Goal: Transaction & Acquisition: Purchase product/service

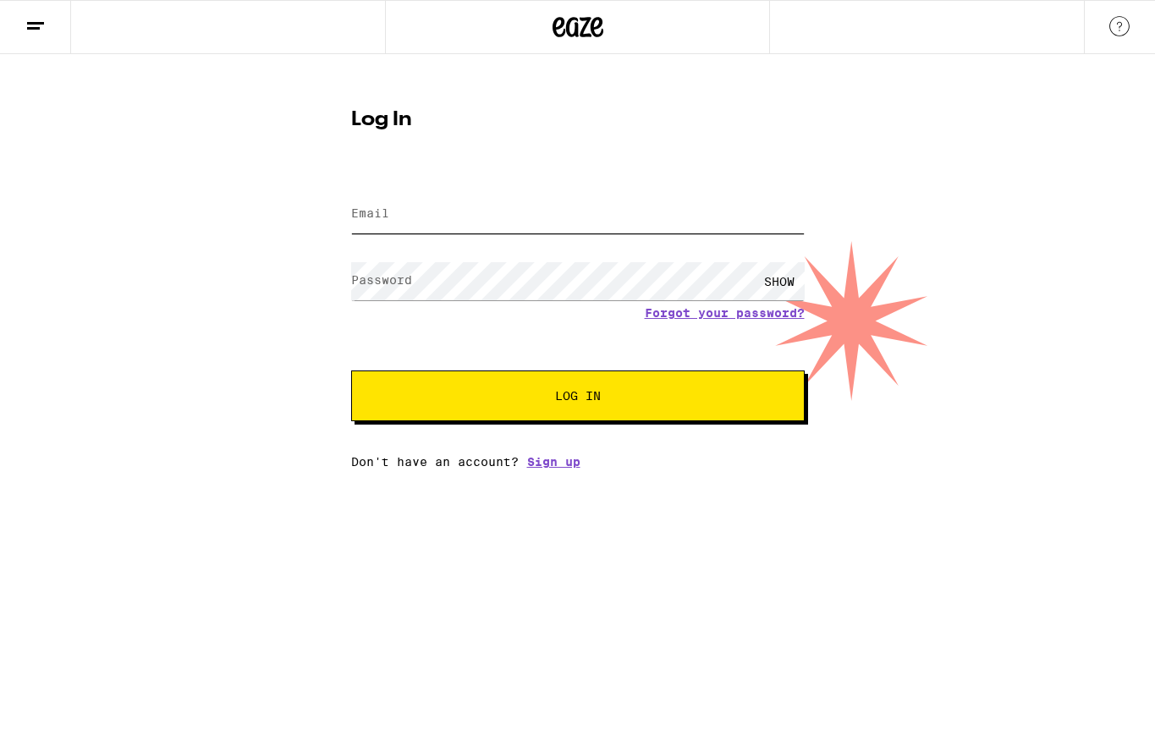
click at [469, 215] on input "Email" at bounding box center [577, 214] width 453 height 38
type input "[EMAIL_ADDRESS][DOMAIN_NAME]"
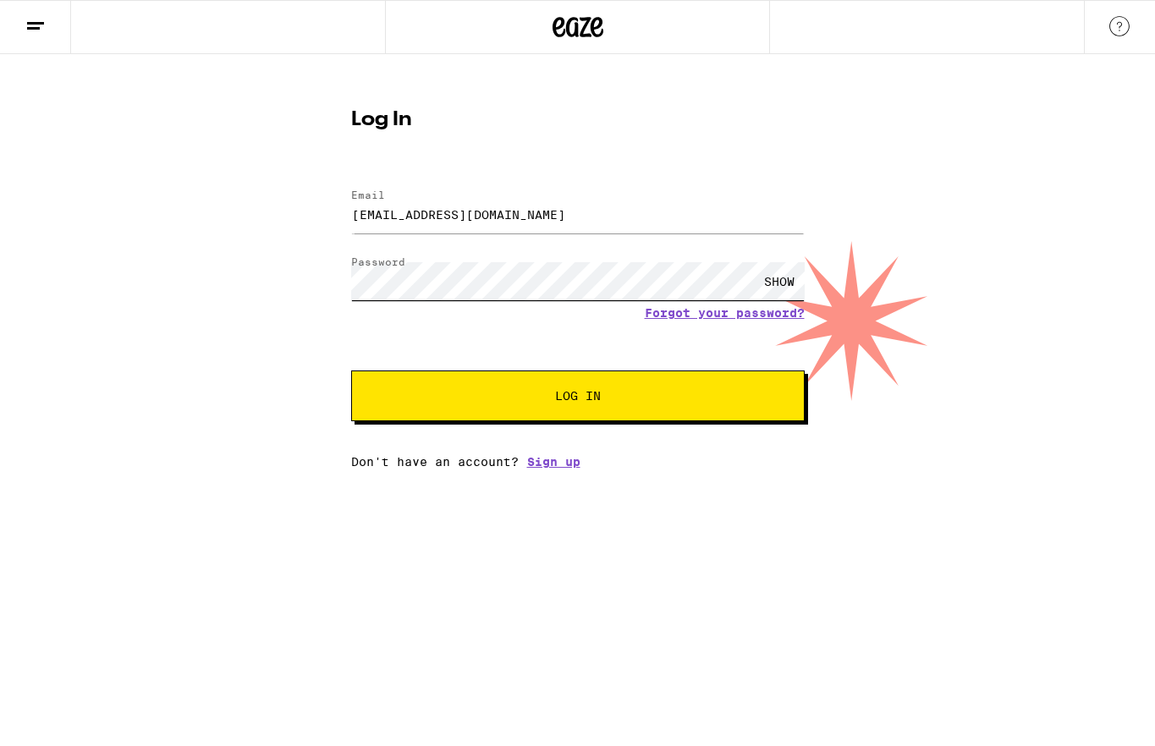
click at [351, 371] on button "Log In" at bounding box center [577, 396] width 453 height 51
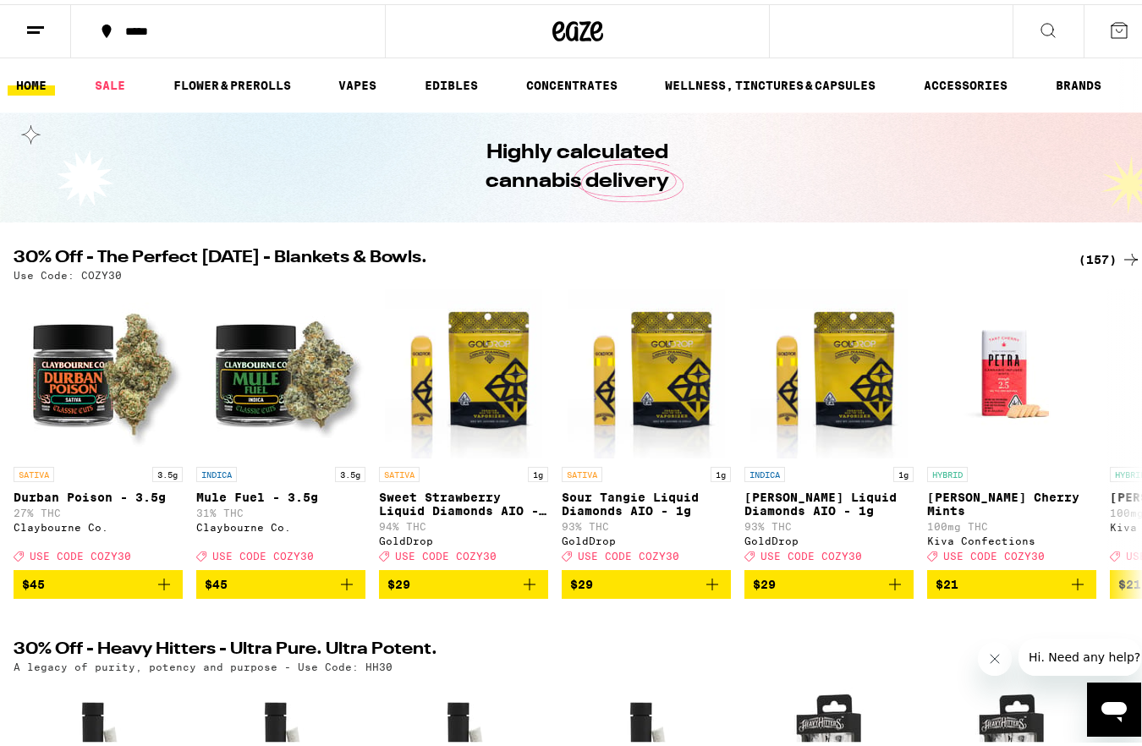
click at [100, 273] on p "Use Code: COZY30" at bounding box center [68, 271] width 108 height 11
click at [1082, 245] on div "(157)" at bounding box center [1110, 255] width 63 height 20
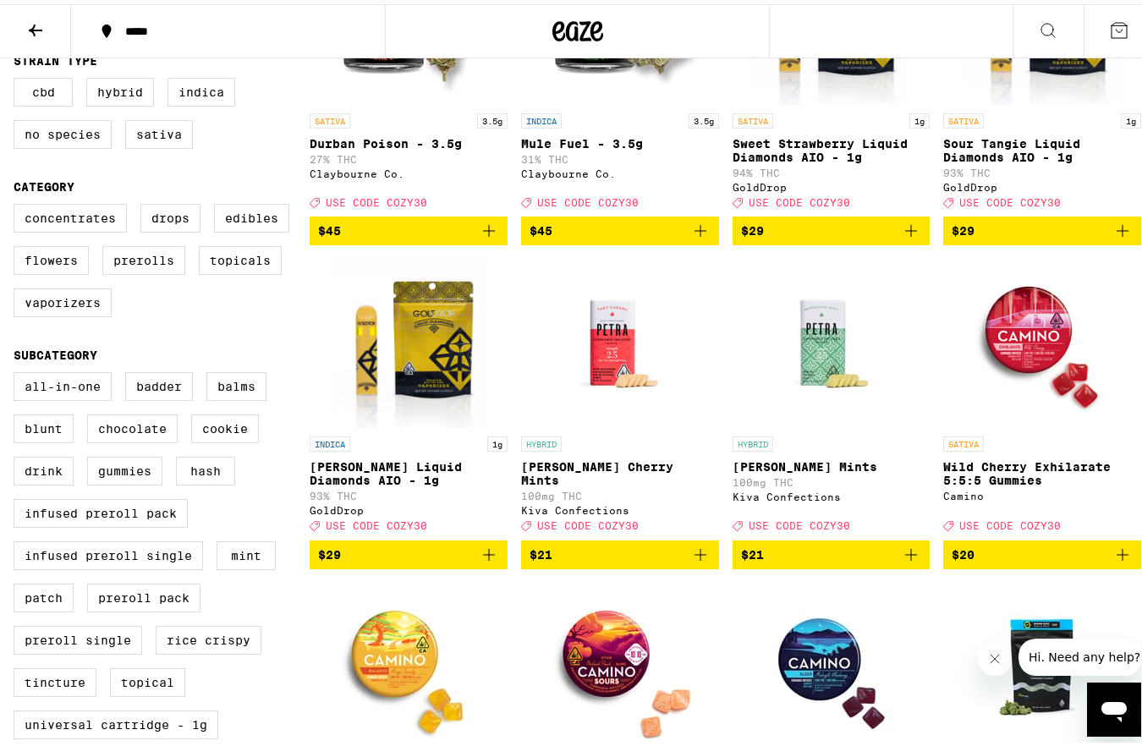
scroll to position [312, 0]
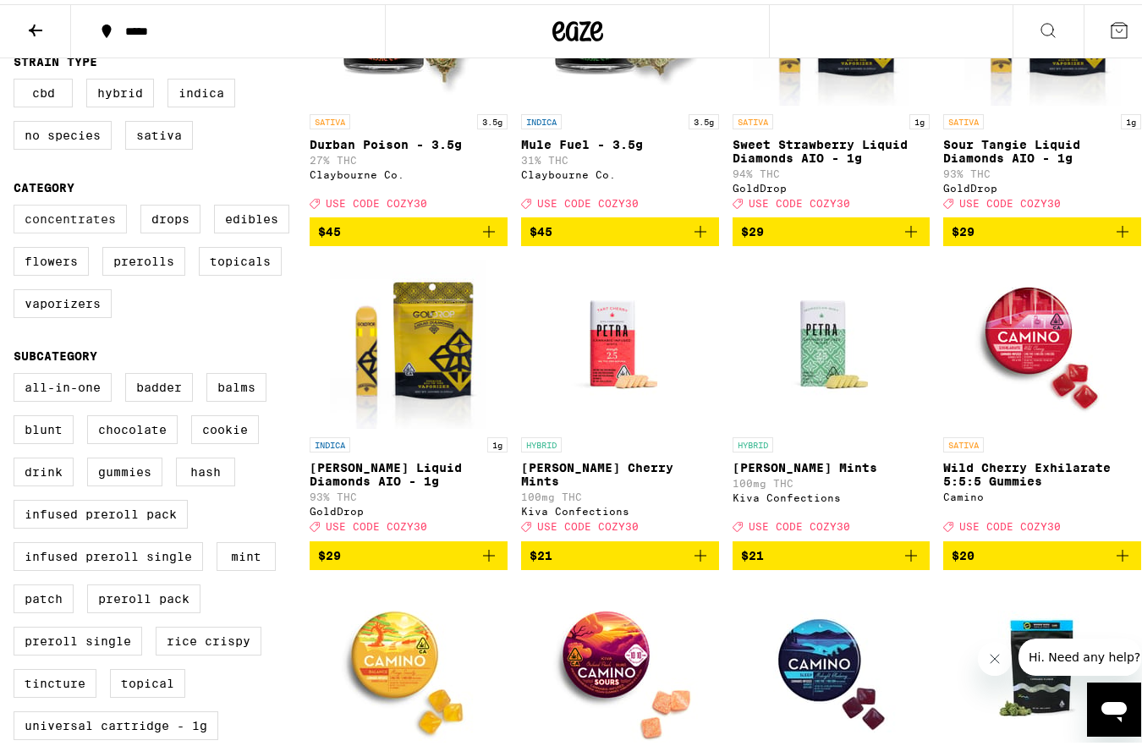
click at [104, 229] on label "Concentrates" at bounding box center [70, 214] width 113 height 29
click at [18, 204] on input "Concentrates" at bounding box center [17, 203] width 1 height 1
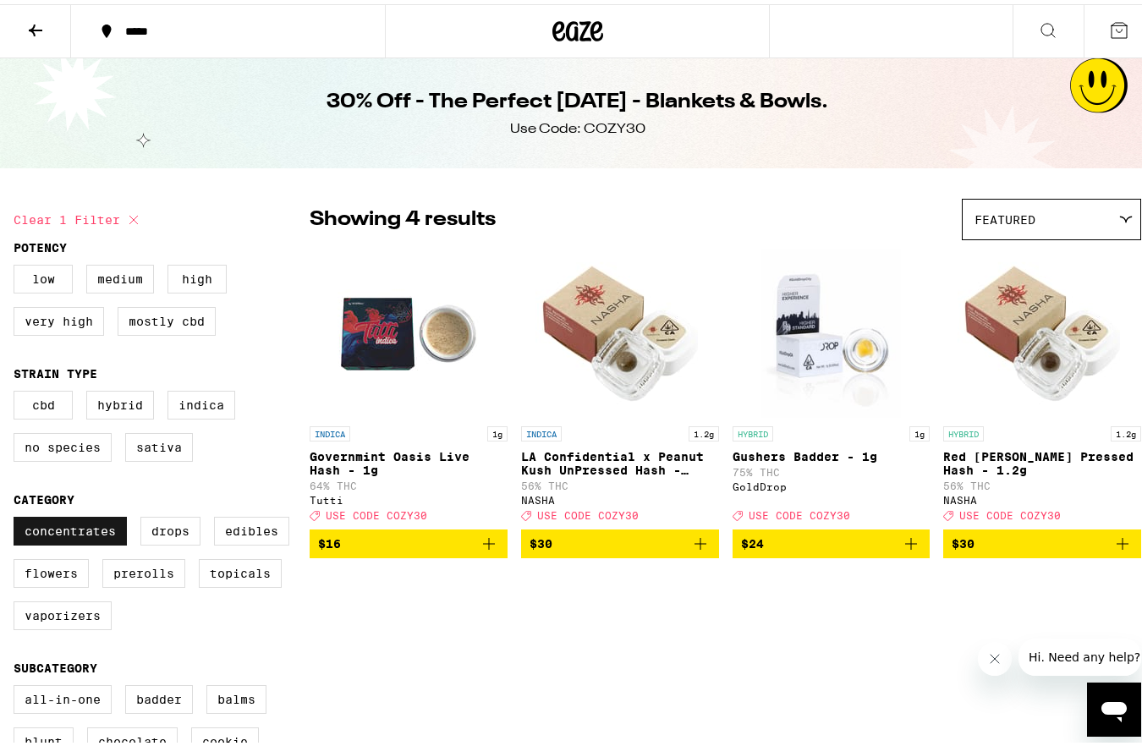
click at [91, 541] on label "Concentrates" at bounding box center [70, 527] width 113 height 29
click at [18, 516] on input "Concentrates" at bounding box center [17, 515] width 1 height 1
checkbox input "false"
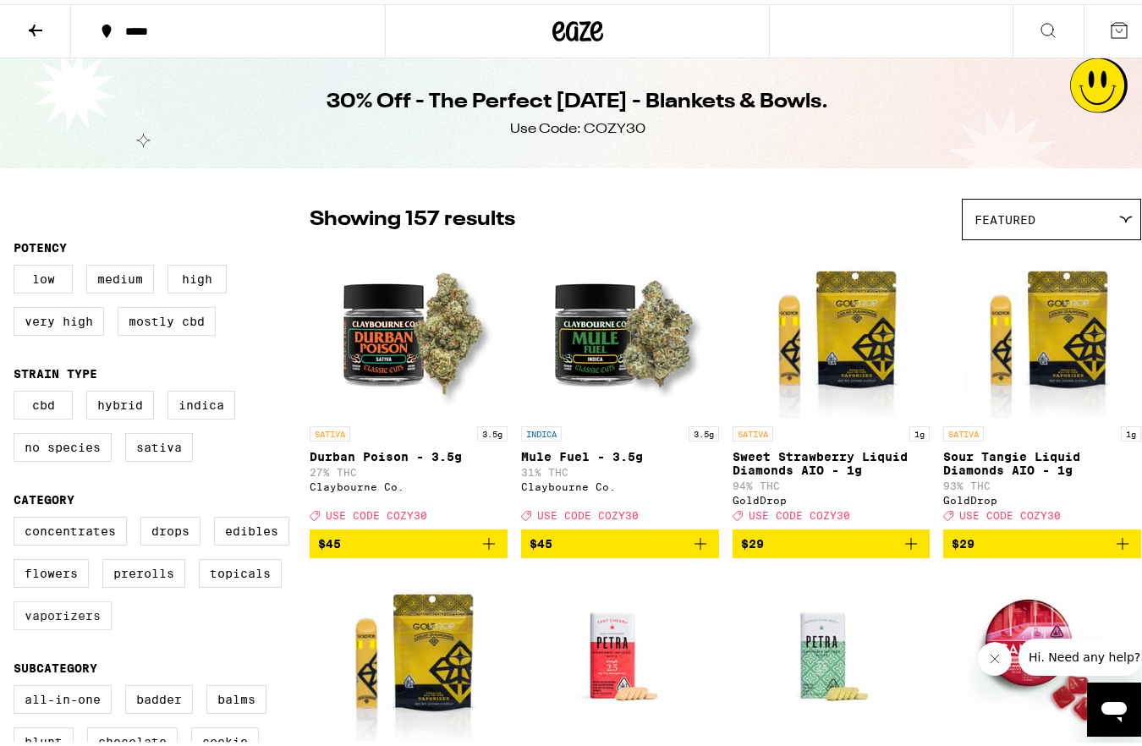
click at [52, 626] on label "Vaporizers" at bounding box center [63, 611] width 98 height 29
click at [18, 516] on input "Vaporizers" at bounding box center [17, 515] width 1 height 1
checkbox input "true"
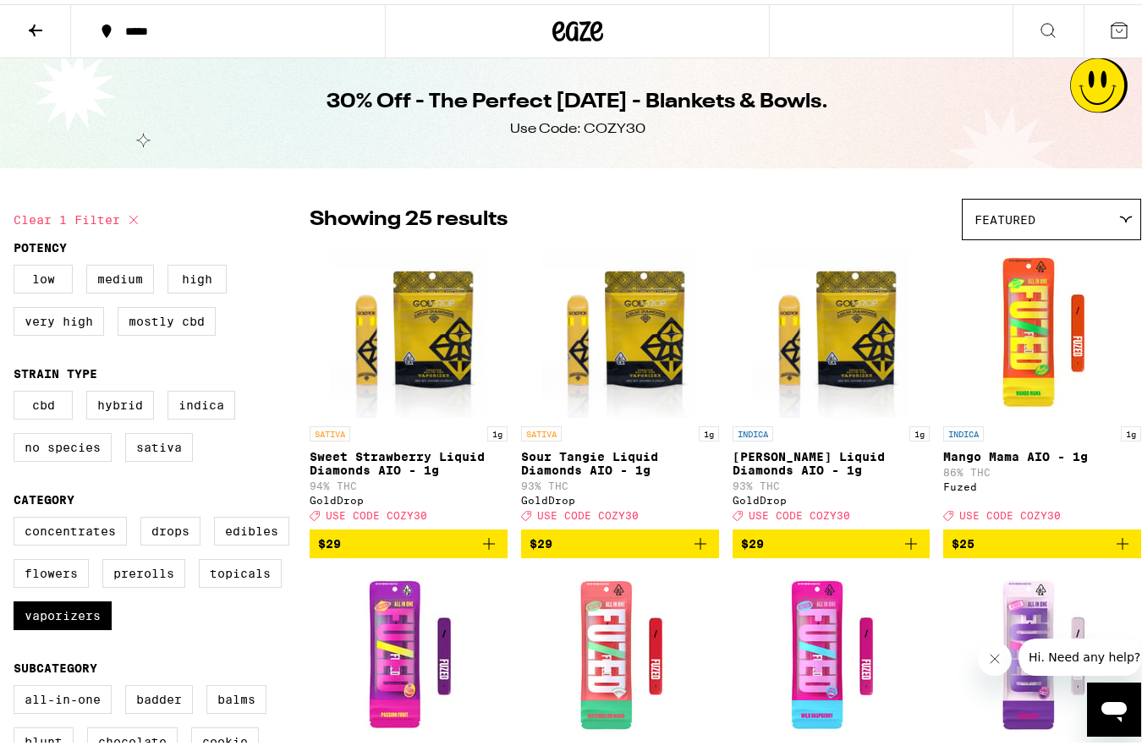
click at [491, 550] on icon "Add to bag" at bounding box center [489, 540] width 20 height 20
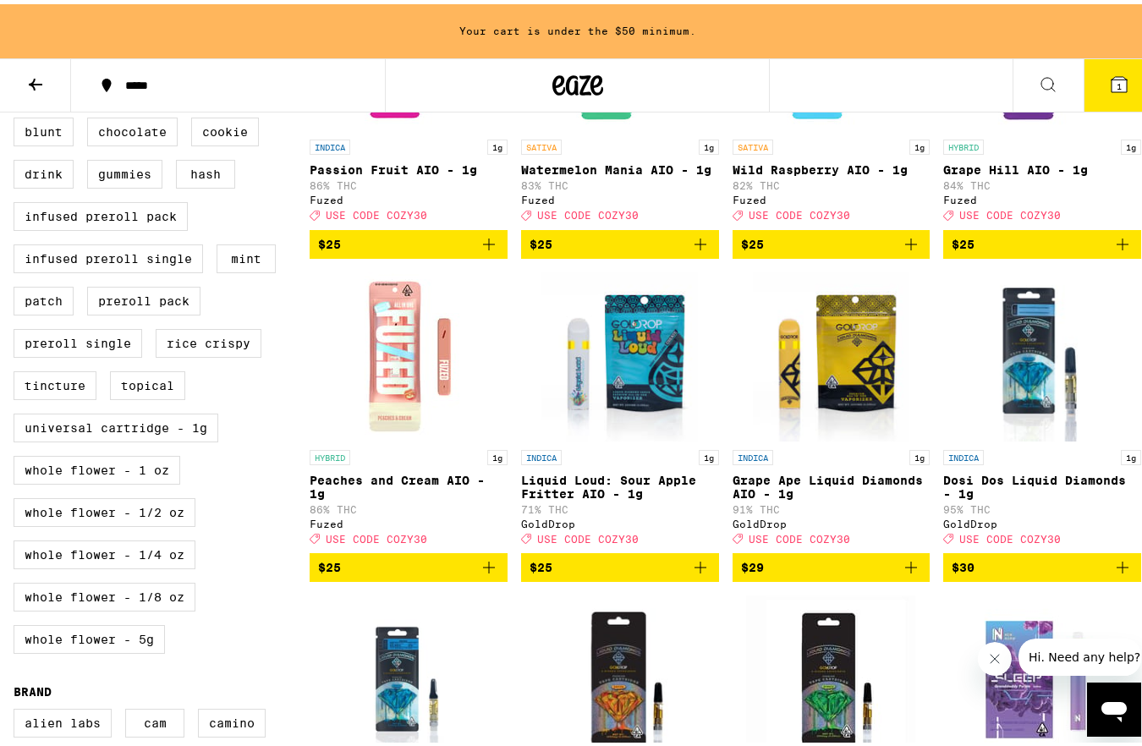
scroll to position [669, 0]
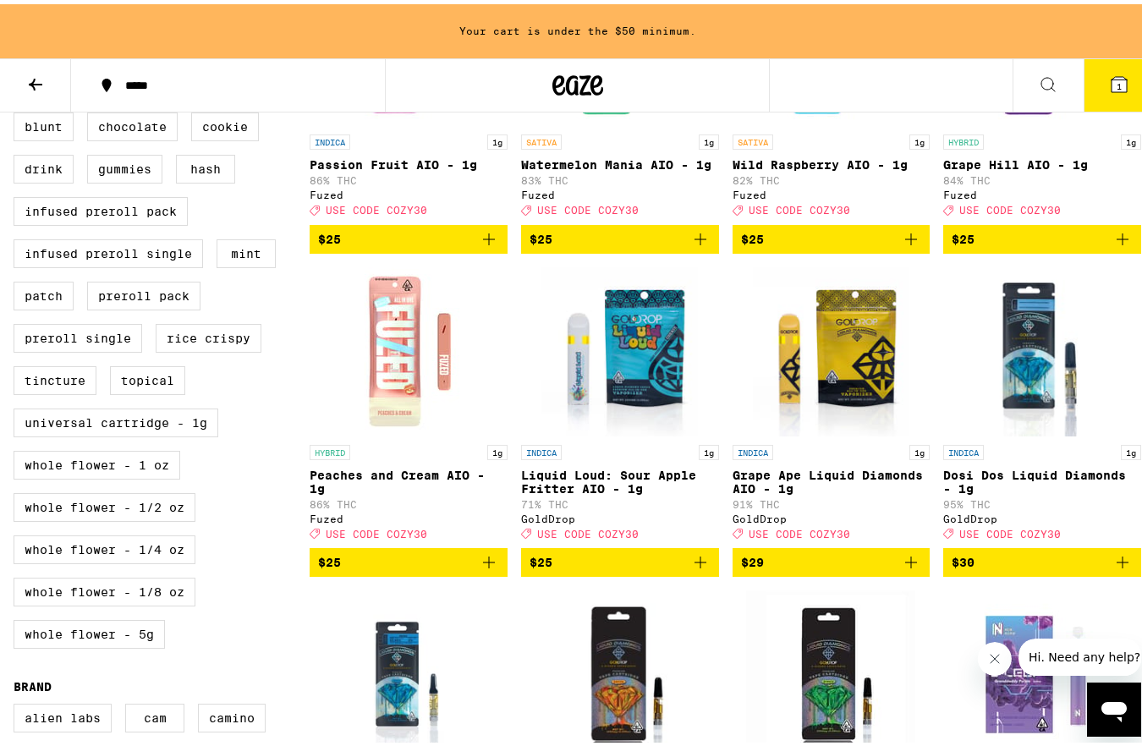
click at [698, 568] on icon "Add to bag" at bounding box center [700, 558] width 20 height 20
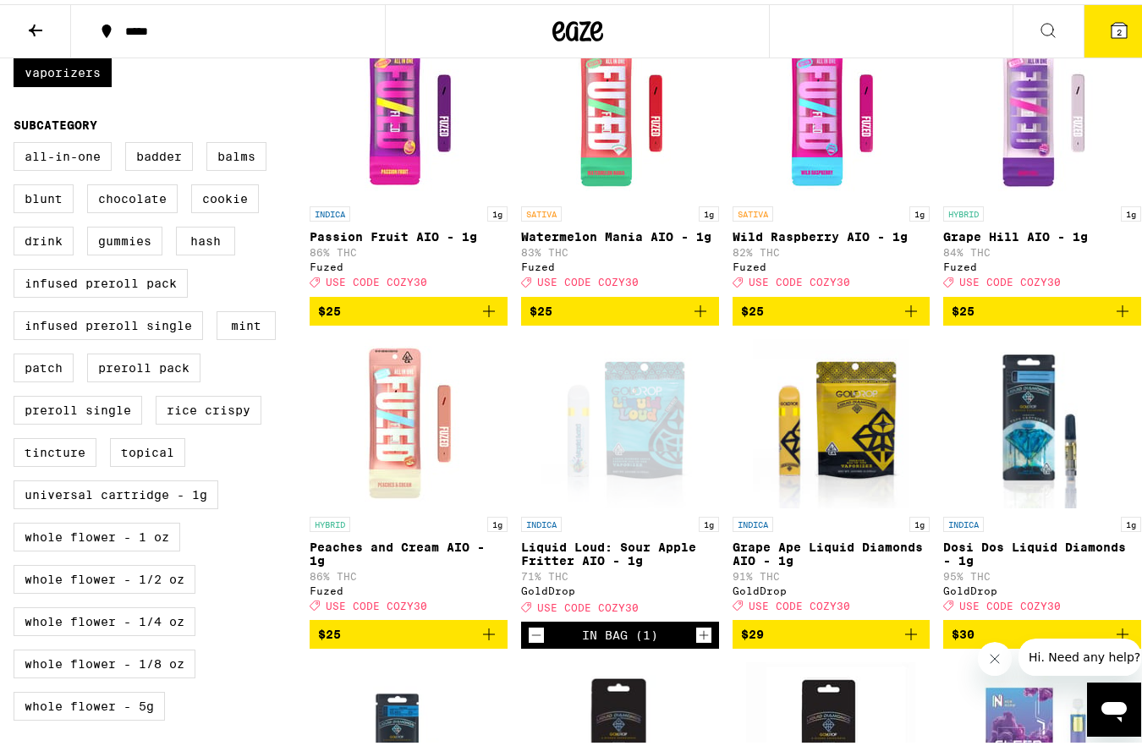
scroll to position [544, 0]
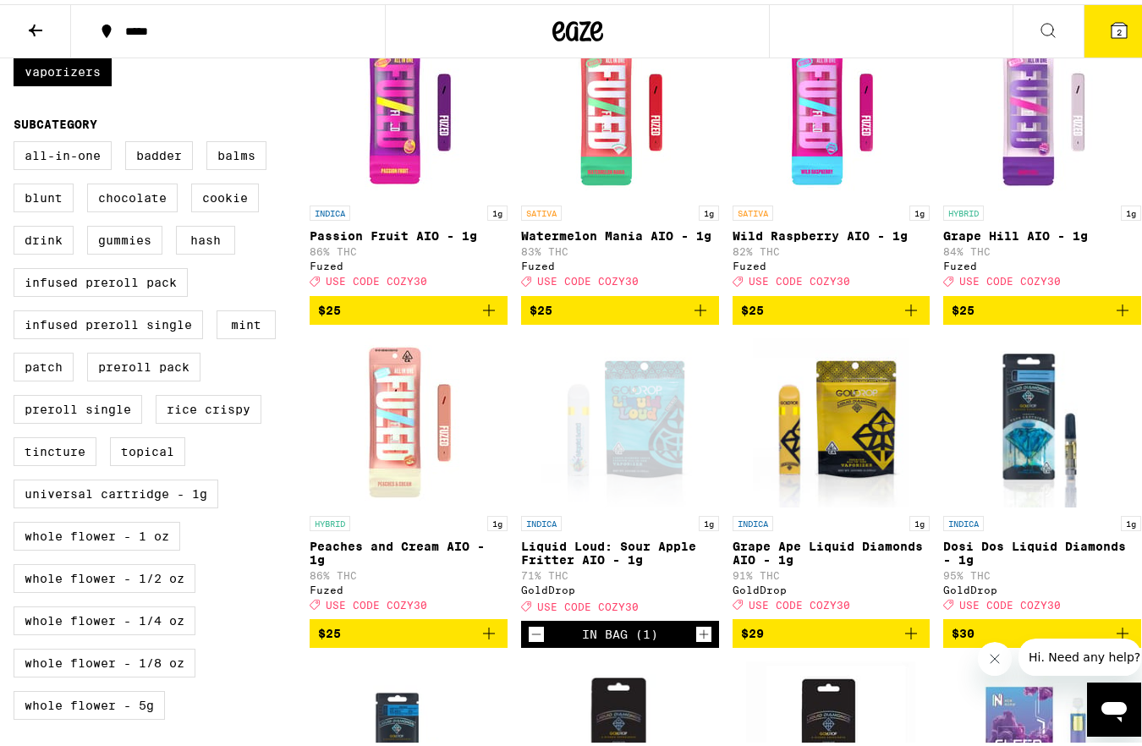
click at [532, 630] on icon "Decrement" at bounding box center [536, 630] width 9 height 0
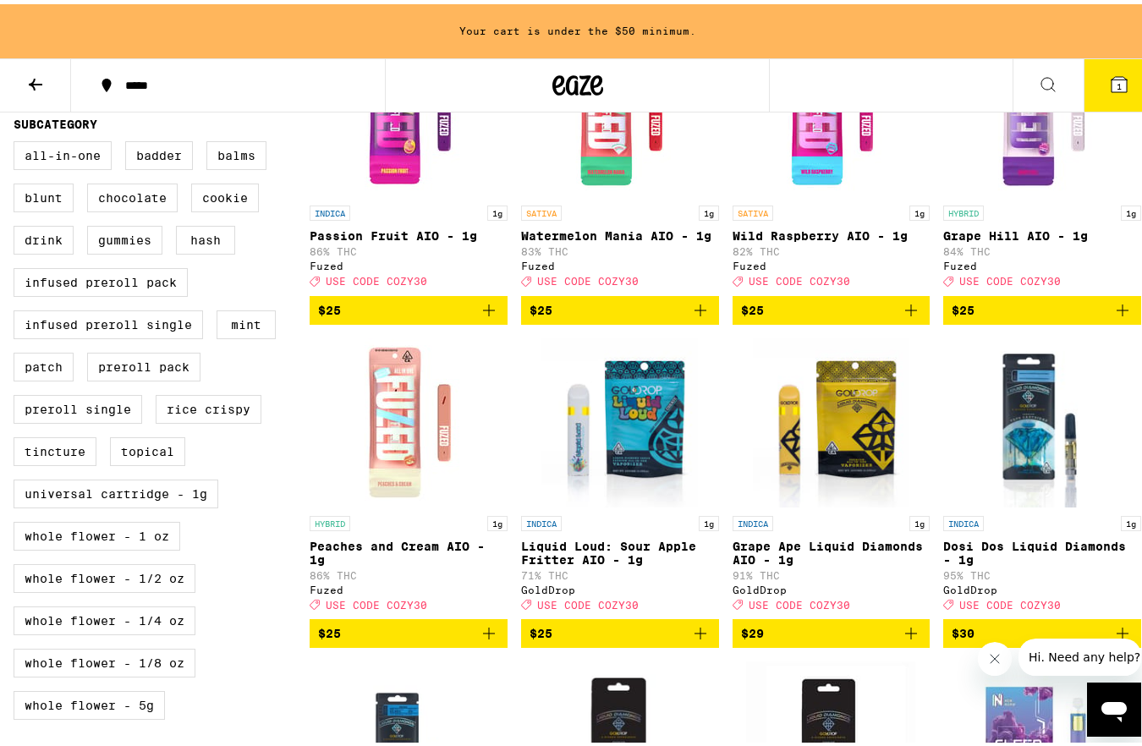
click at [490, 639] on icon "Add to bag" at bounding box center [489, 629] width 20 height 20
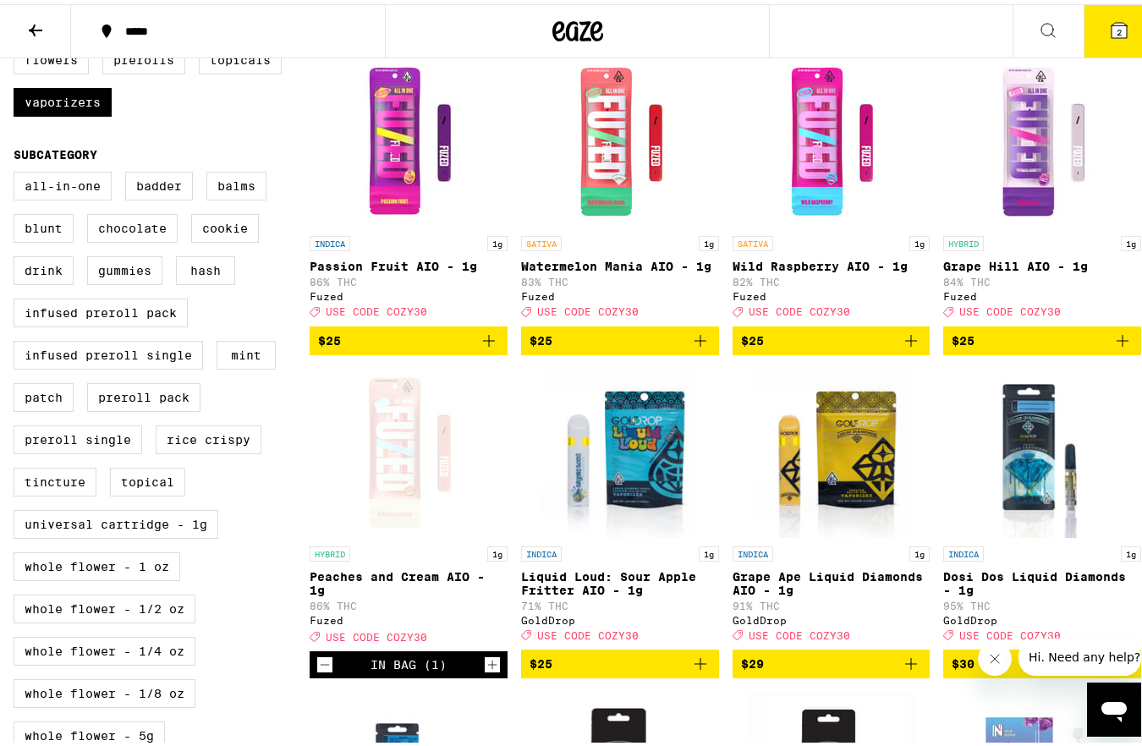
scroll to position [510, 0]
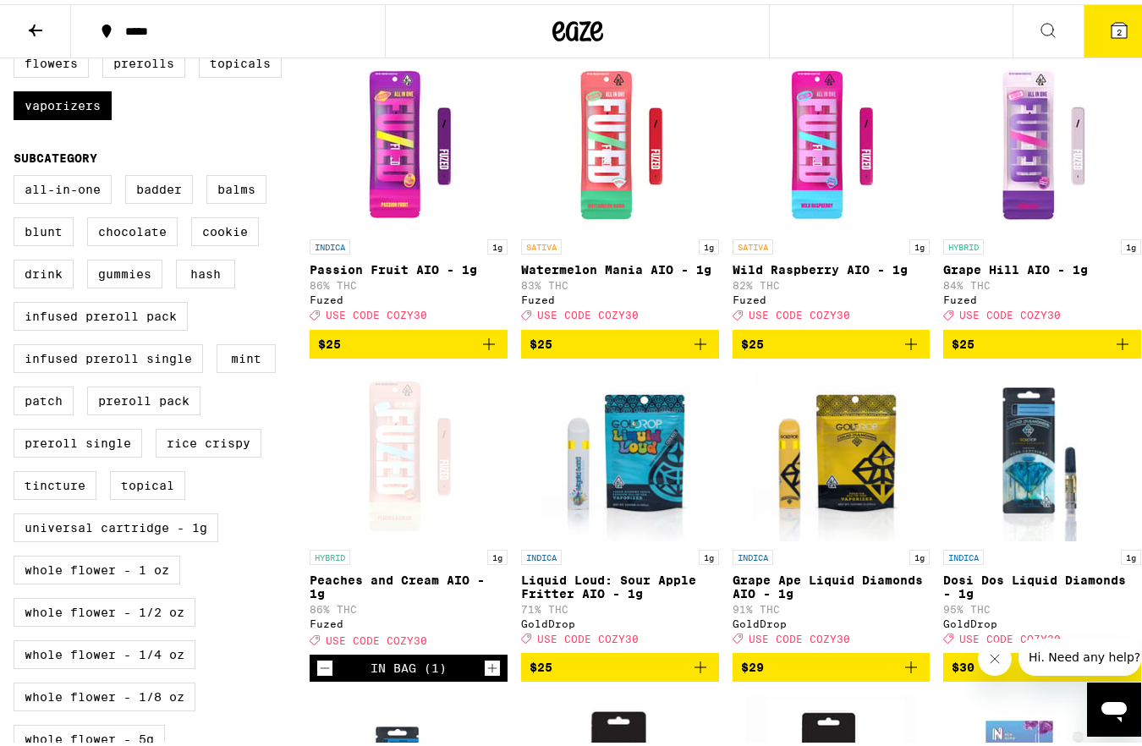
click at [1117, 350] on icon "Add to bag" at bounding box center [1122, 340] width 20 height 20
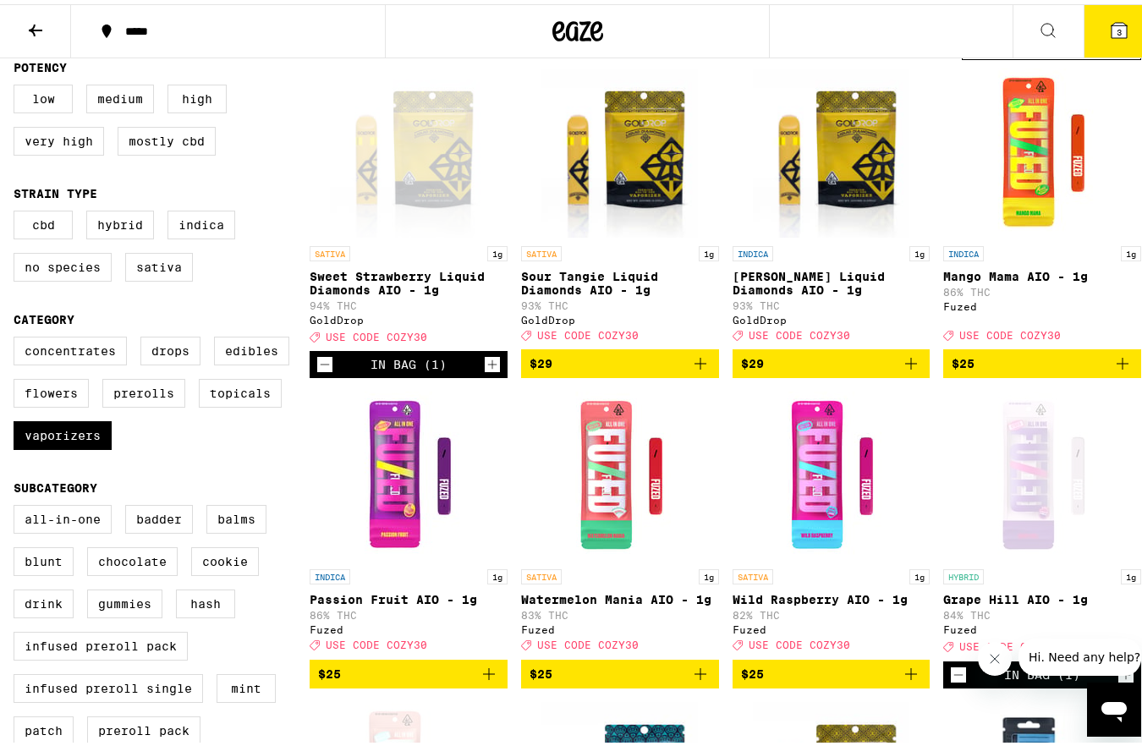
scroll to position [140, 0]
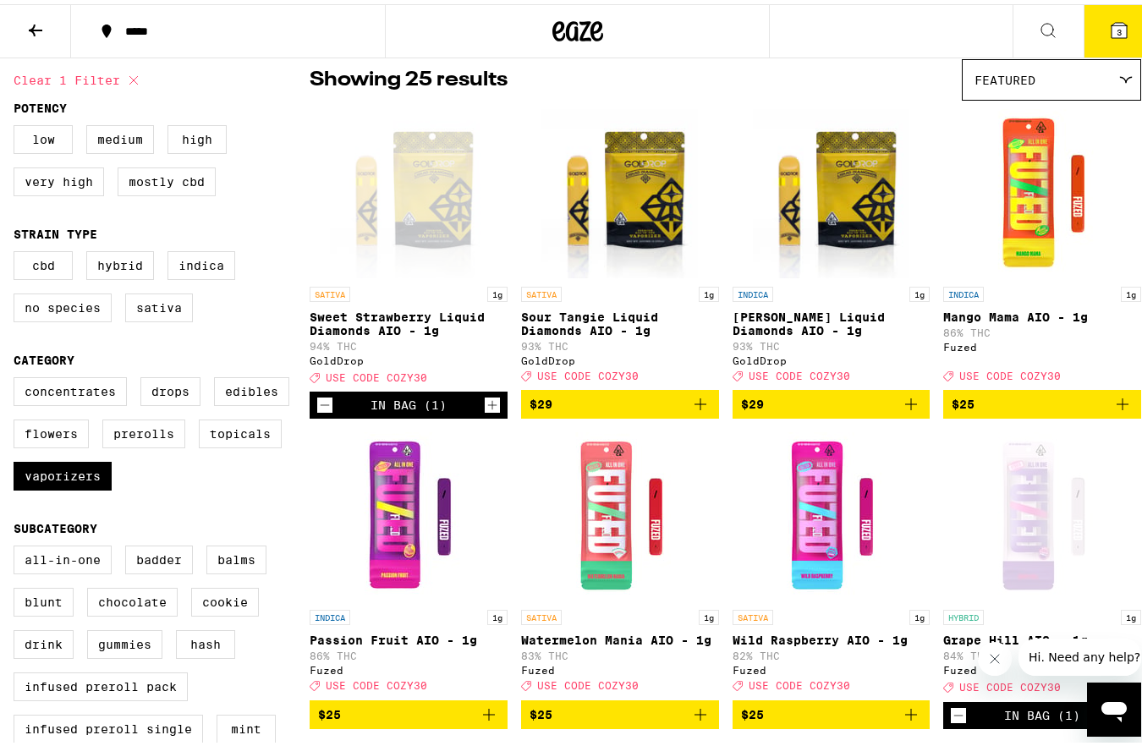
click at [318, 409] on icon "Decrement" at bounding box center [324, 401] width 15 height 20
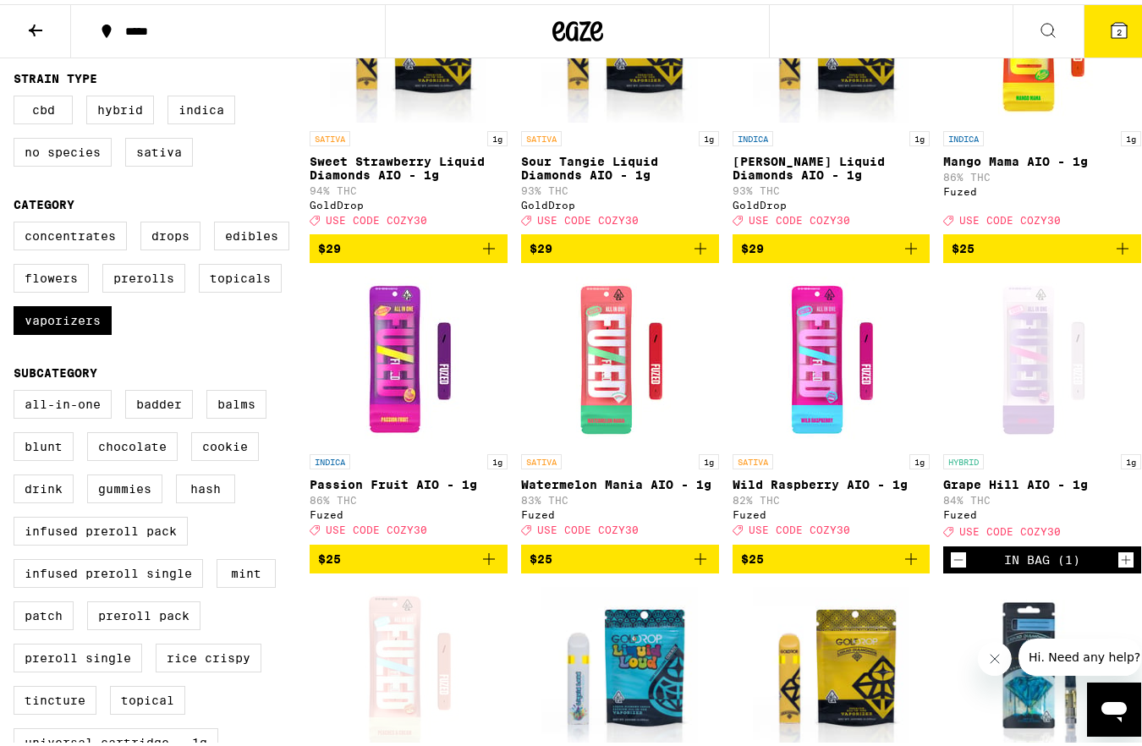
scroll to position [311, 0]
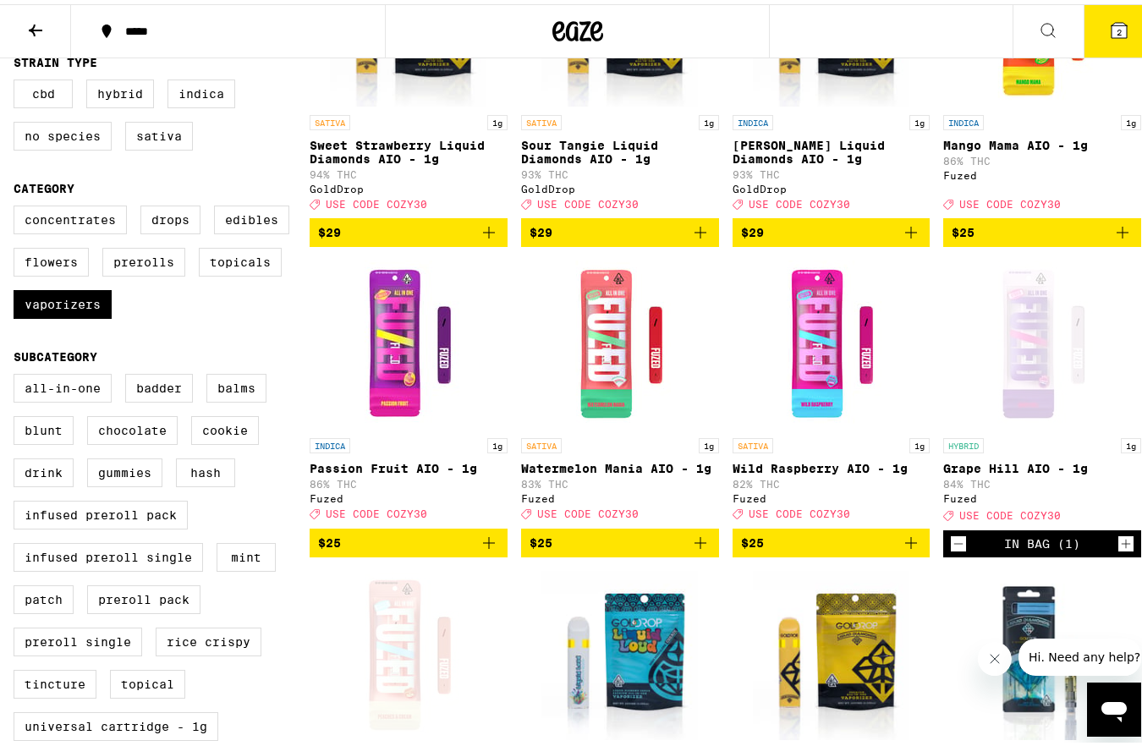
click at [694, 549] on icon "Add to bag" at bounding box center [700, 539] width 20 height 20
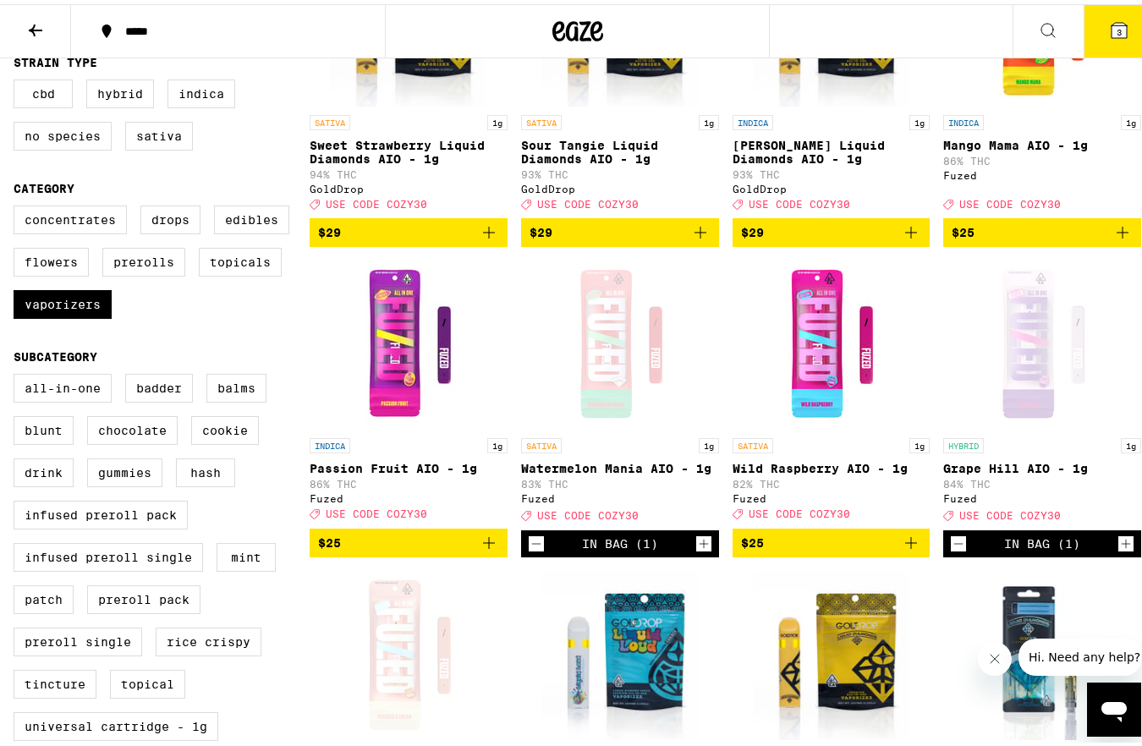
click at [1112, 239] on icon "Add to bag" at bounding box center [1122, 228] width 20 height 20
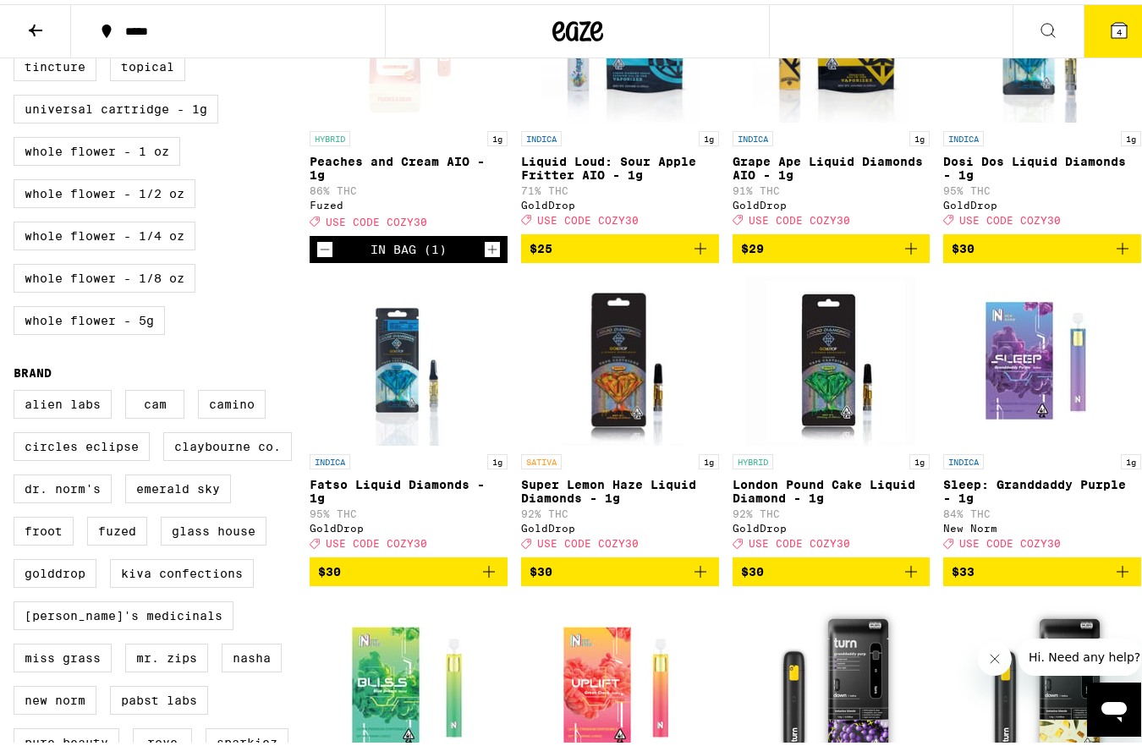
scroll to position [930, 0]
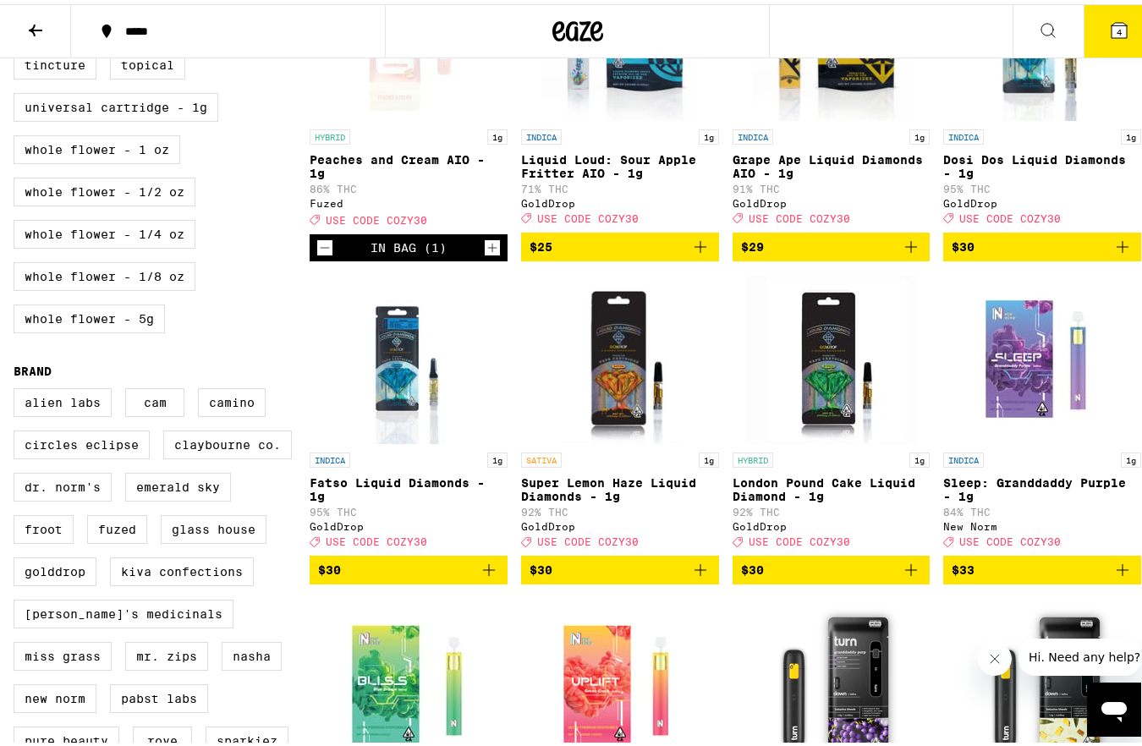
click at [700, 576] on icon "Add to bag" at bounding box center [700, 566] width 20 height 20
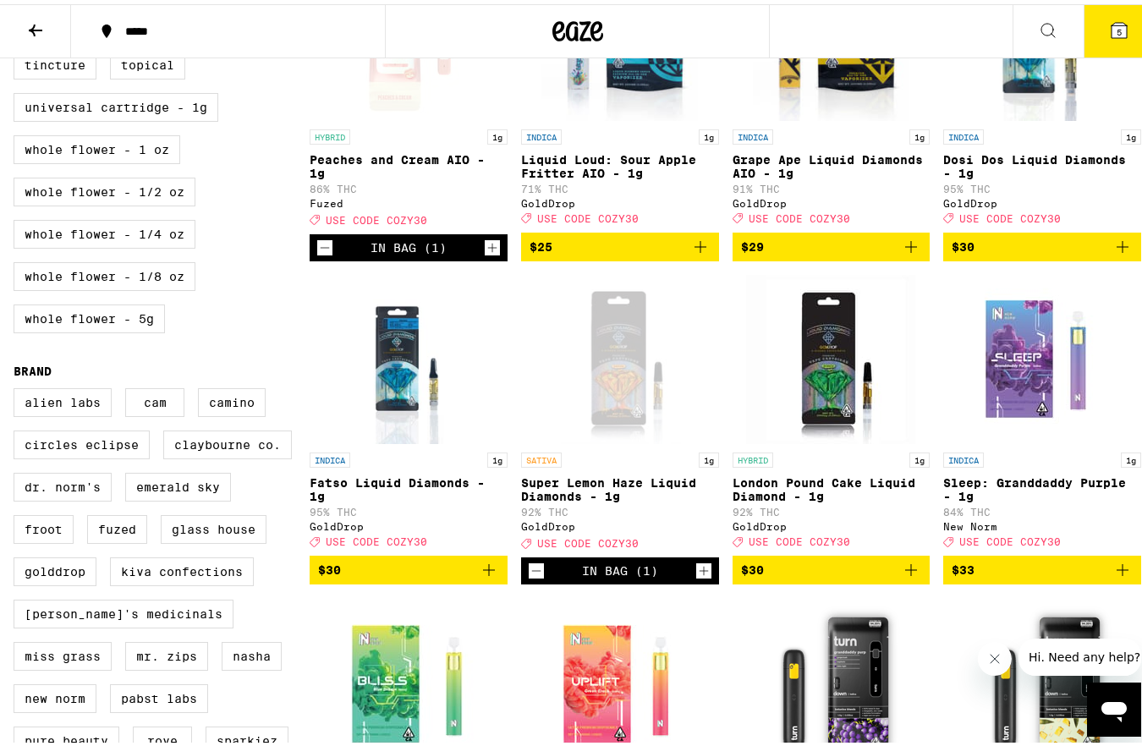
click at [700, 577] on icon "Increment" at bounding box center [703, 567] width 15 height 20
click at [608, 545] on span "USE CODE COZY30" at bounding box center [588, 539] width 102 height 11
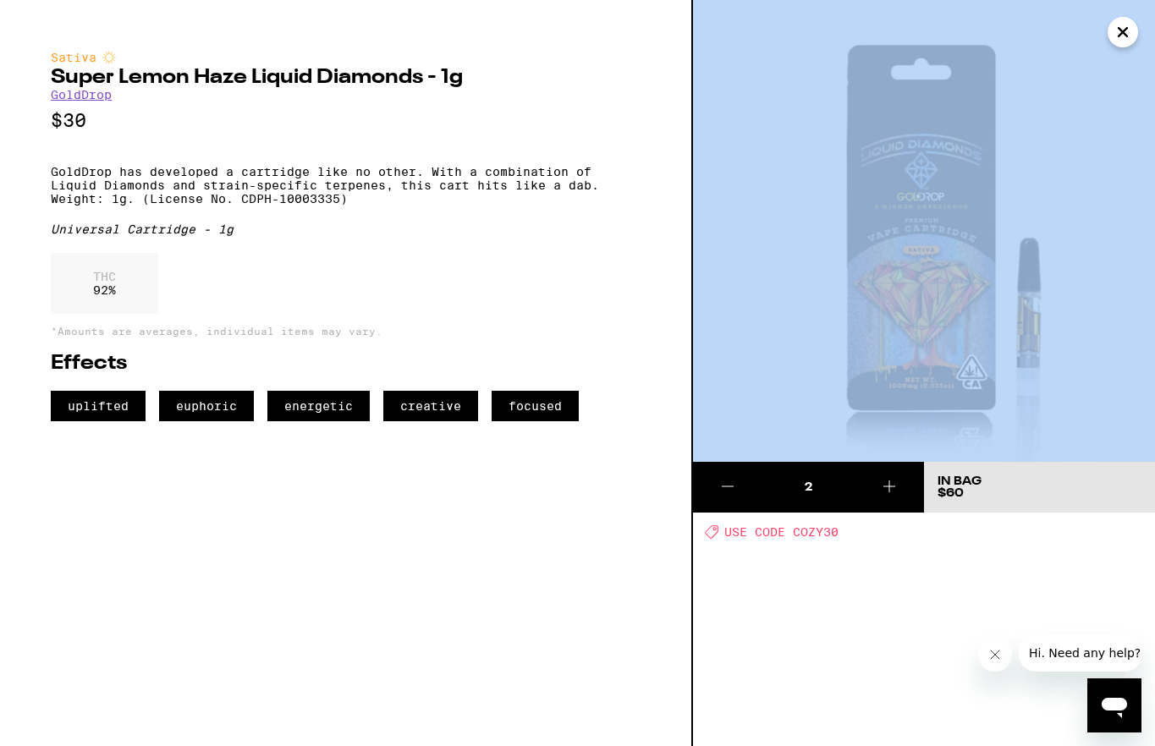
click at [608, 579] on div "Sativa Super Lemon Haze Liquid Diamonds - 1g GoldDrop $30 GoldDrop has develope…" at bounding box center [346, 373] width 693 height 746
click at [1117, 40] on icon "Close" at bounding box center [1122, 31] width 20 height 25
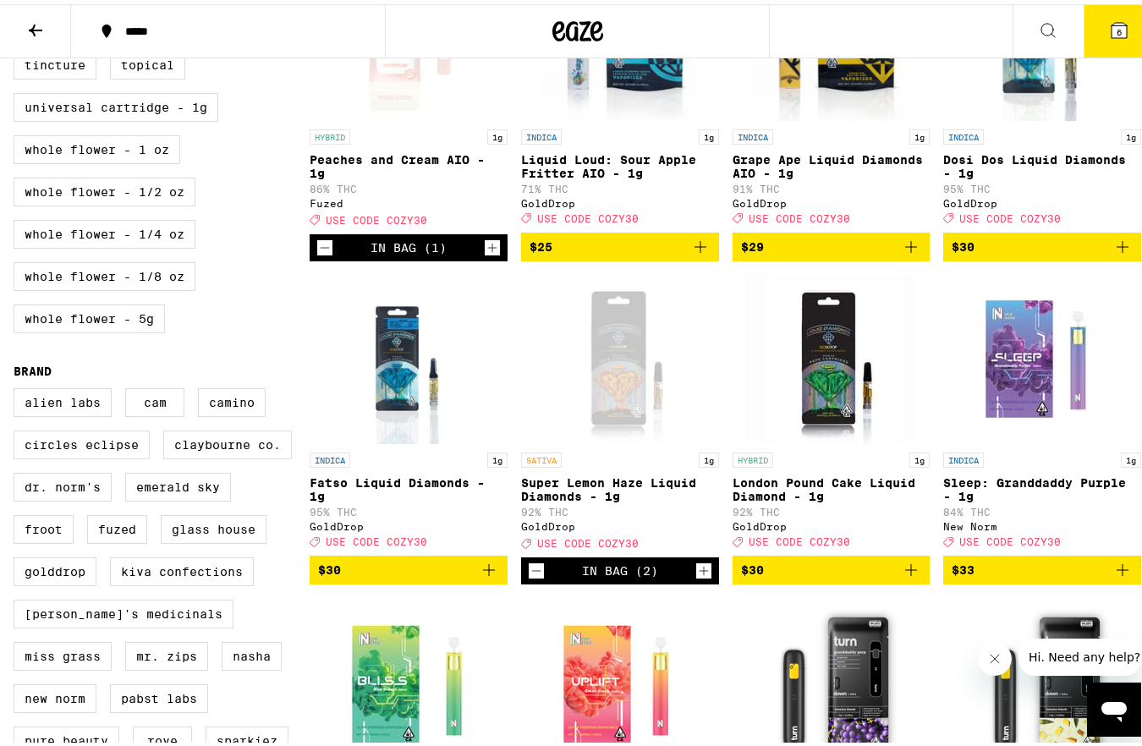
click at [1109, 38] on button "6" at bounding box center [1119, 27] width 71 height 52
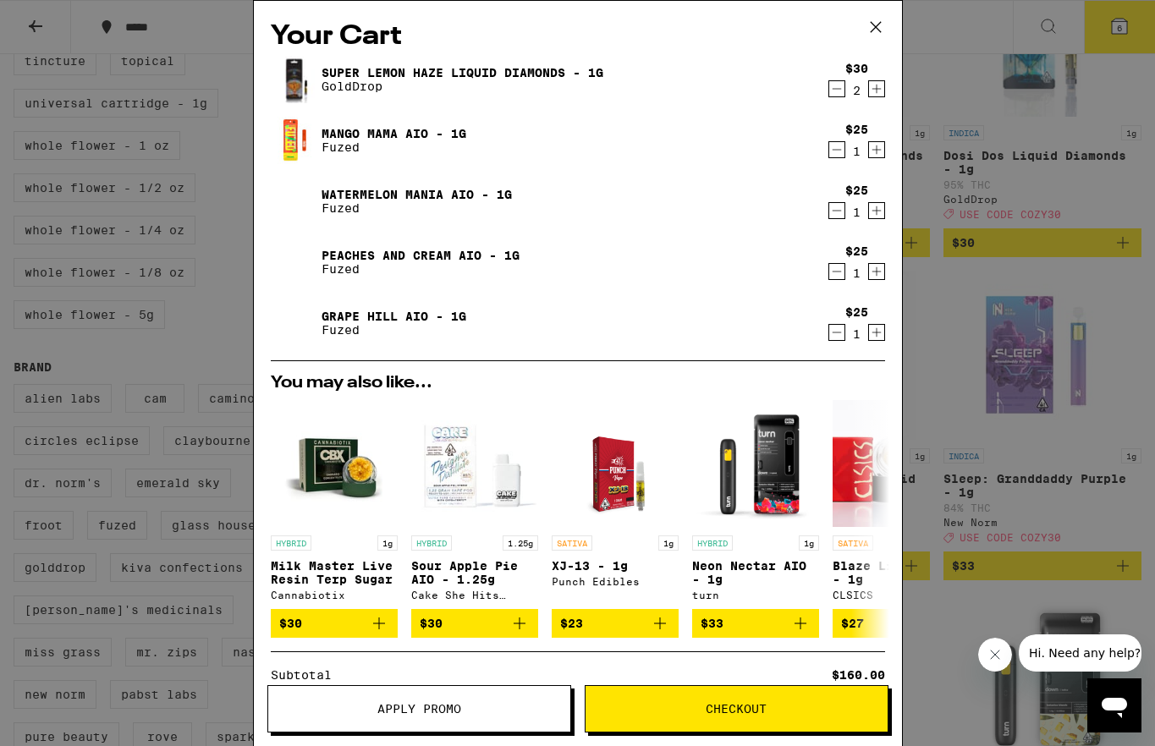
click at [413, 710] on span "Apply Promo" at bounding box center [419, 709] width 84 height 12
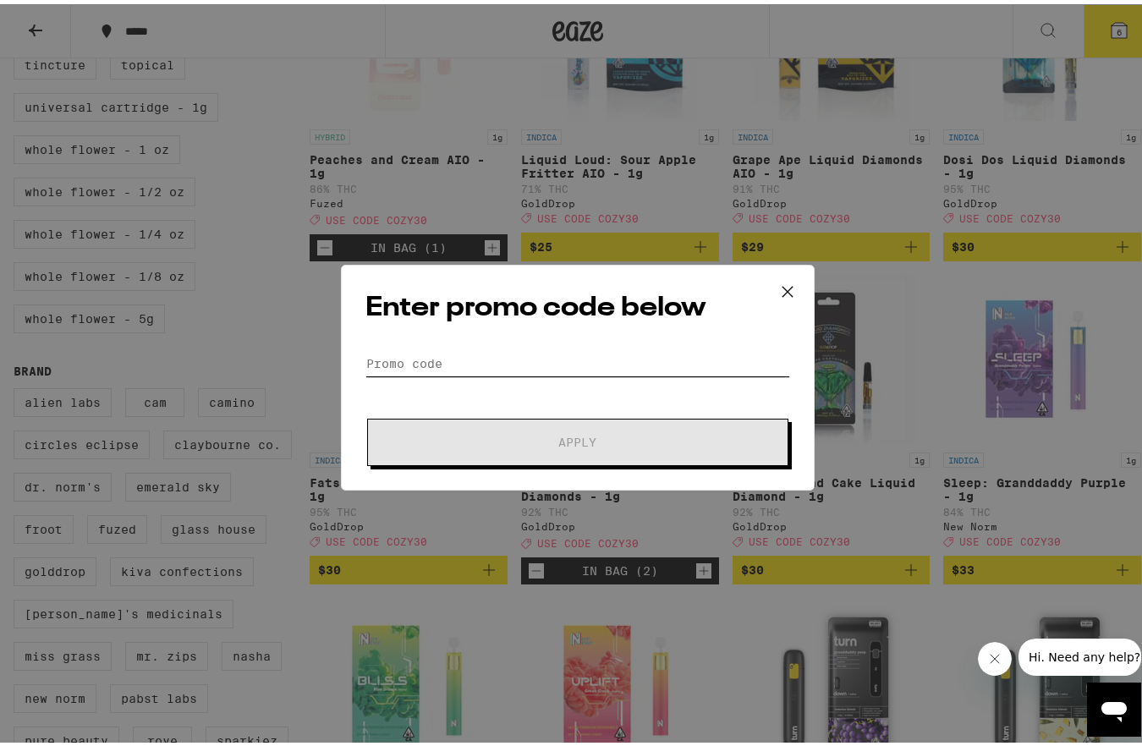
click at [399, 354] on input "Promo Code" at bounding box center [577, 359] width 425 height 25
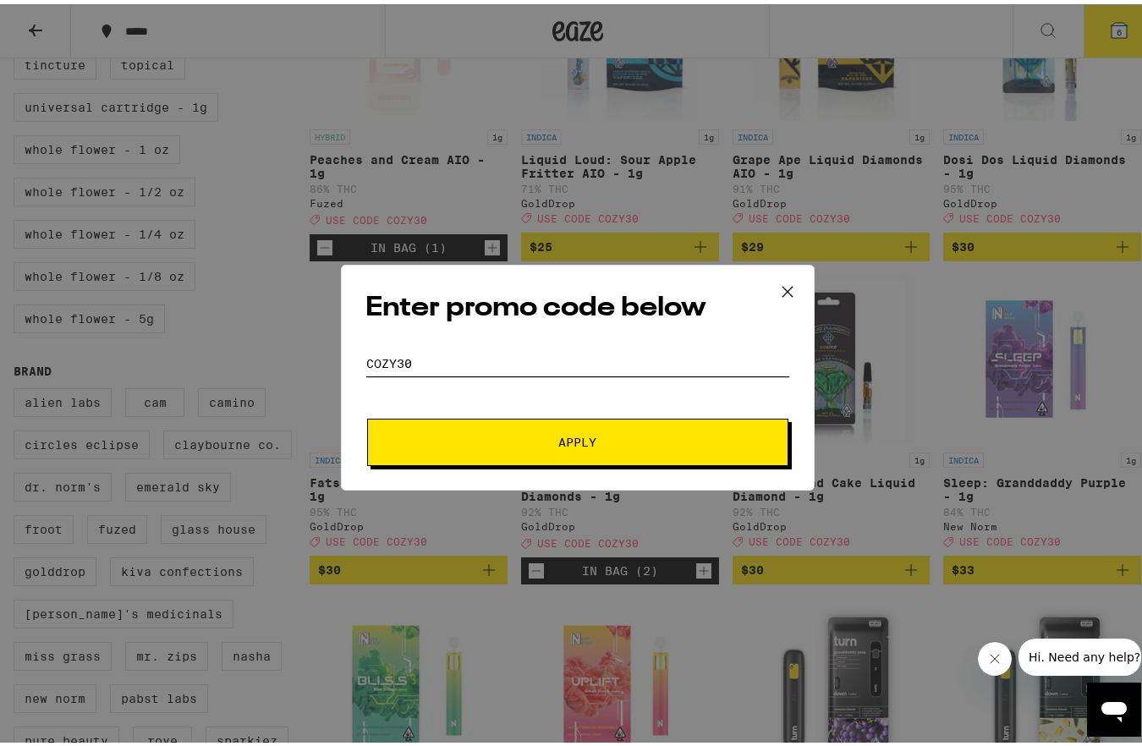
type input "cozy30"
click at [462, 418] on button "Apply" at bounding box center [577, 437] width 421 height 47
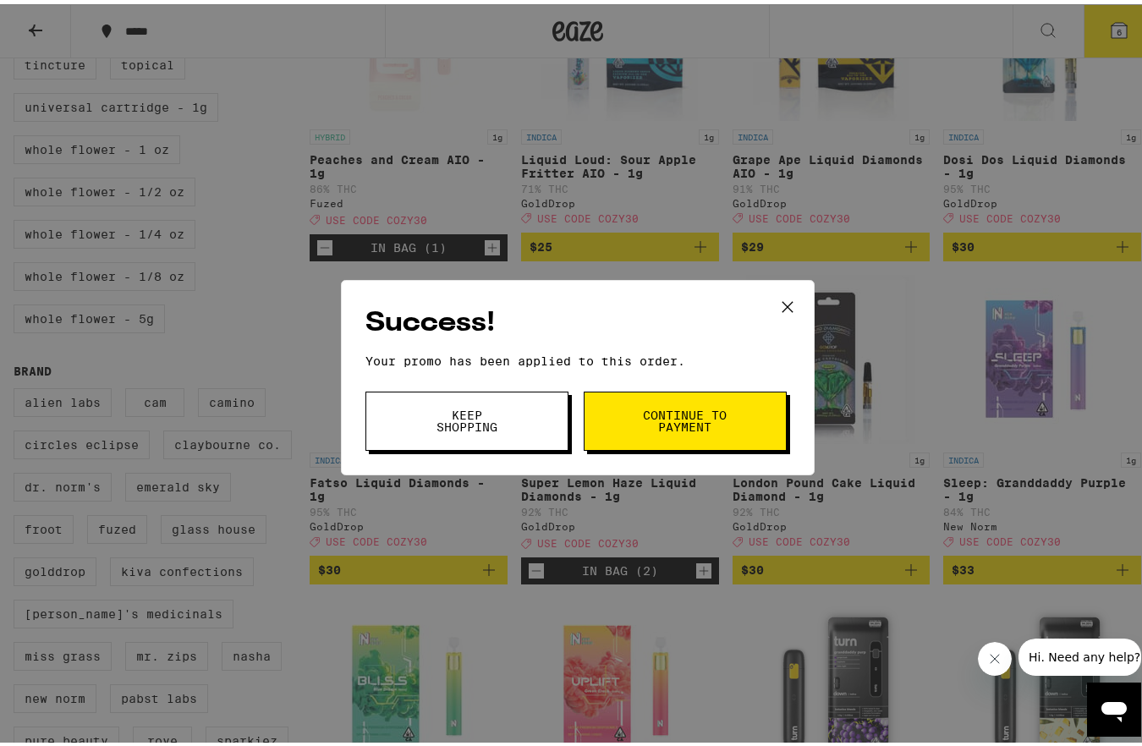
click at [607, 424] on button "Continue to payment" at bounding box center [685, 416] width 203 height 59
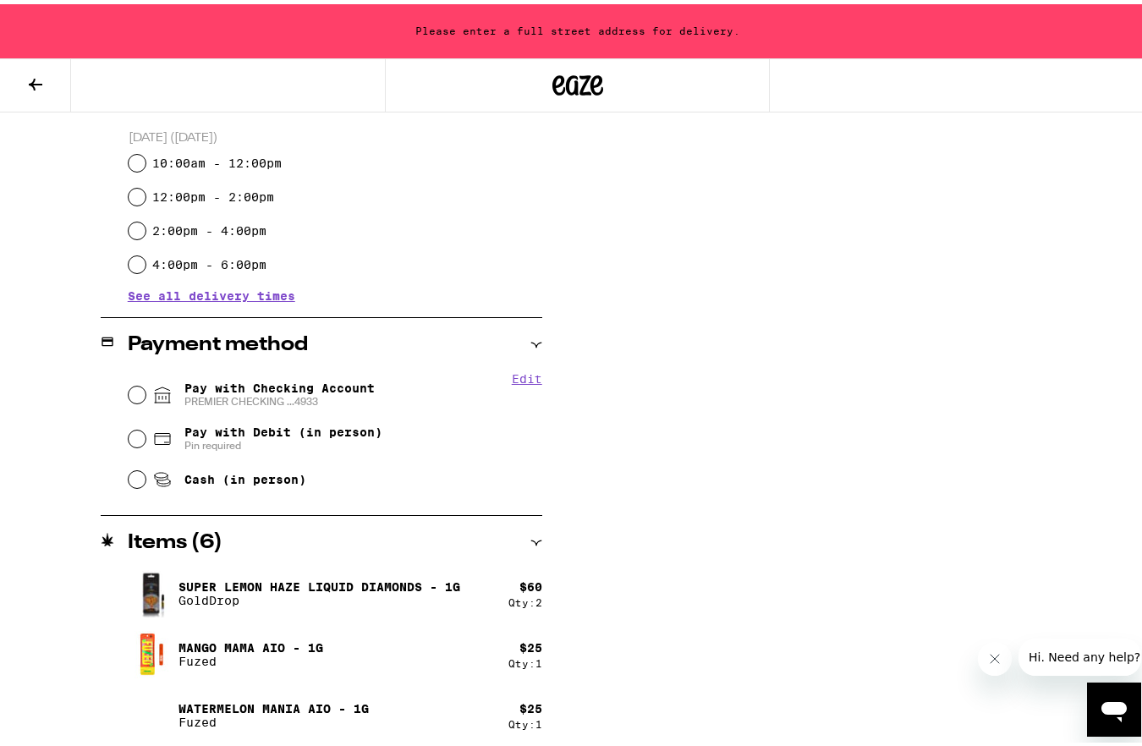
scroll to position [574, 0]
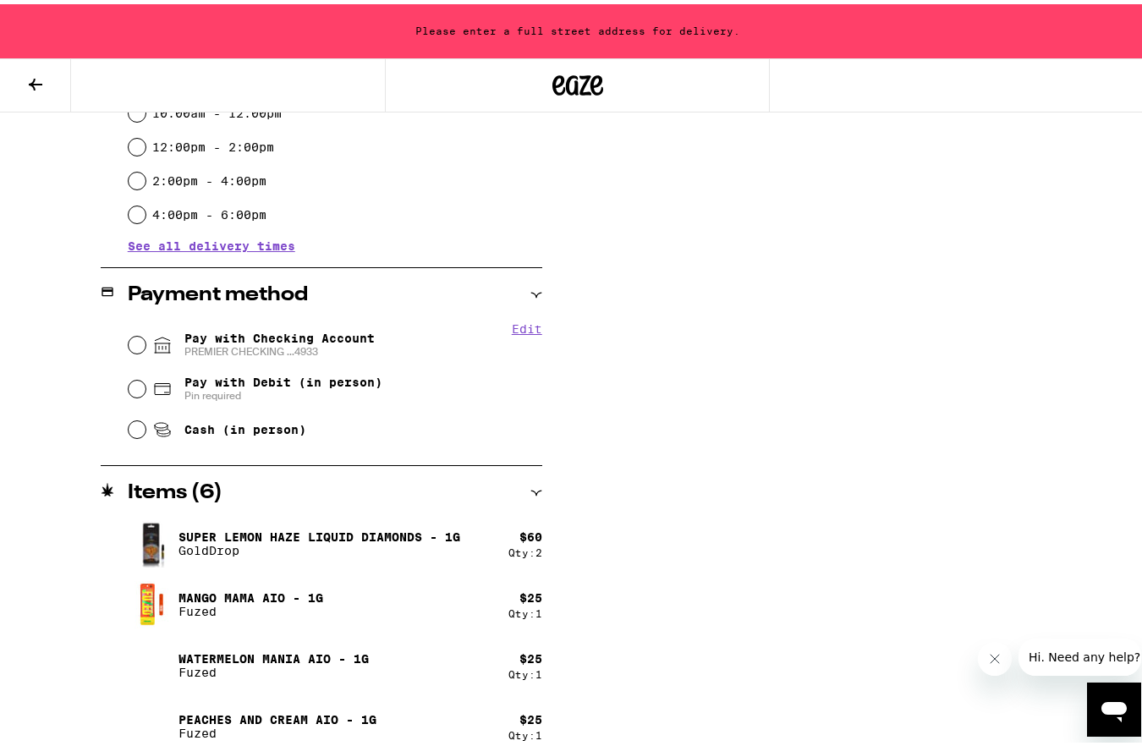
click at [189, 348] on span "PREMIER CHECKING ...4933" at bounding box center [279, 348] width 190 height 14
click at [145, 348] on input "Pay with Checking Account PREMIER CHECKING ...4933" at bounding box center [137, 340] width 17 height 17
radio input "true"
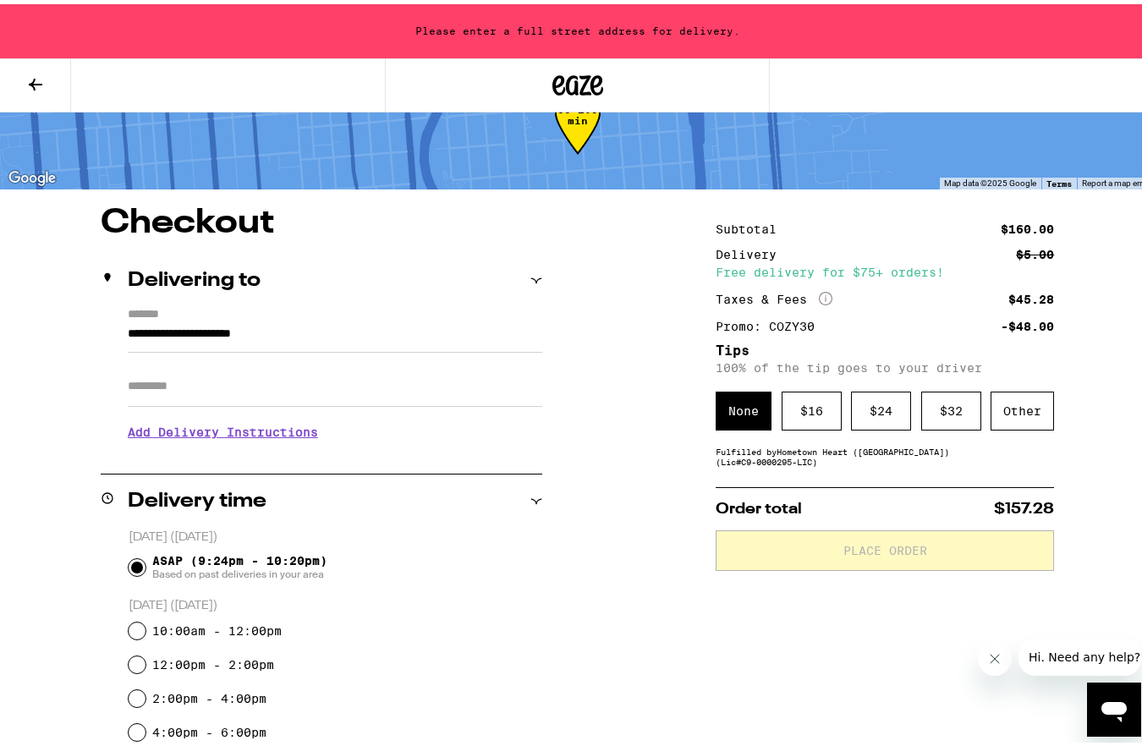
scroll to position [0, 0]
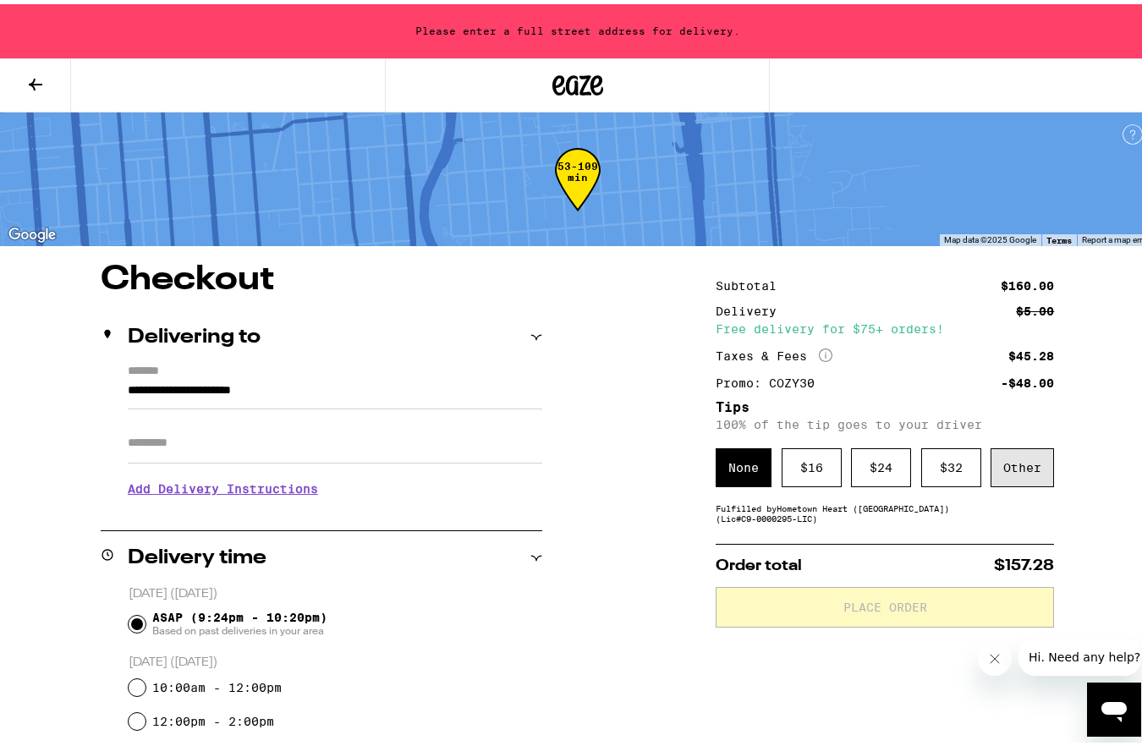
click at [1024, 474] on div "Other" at bounding box center [1022, 463] width 63 height 39
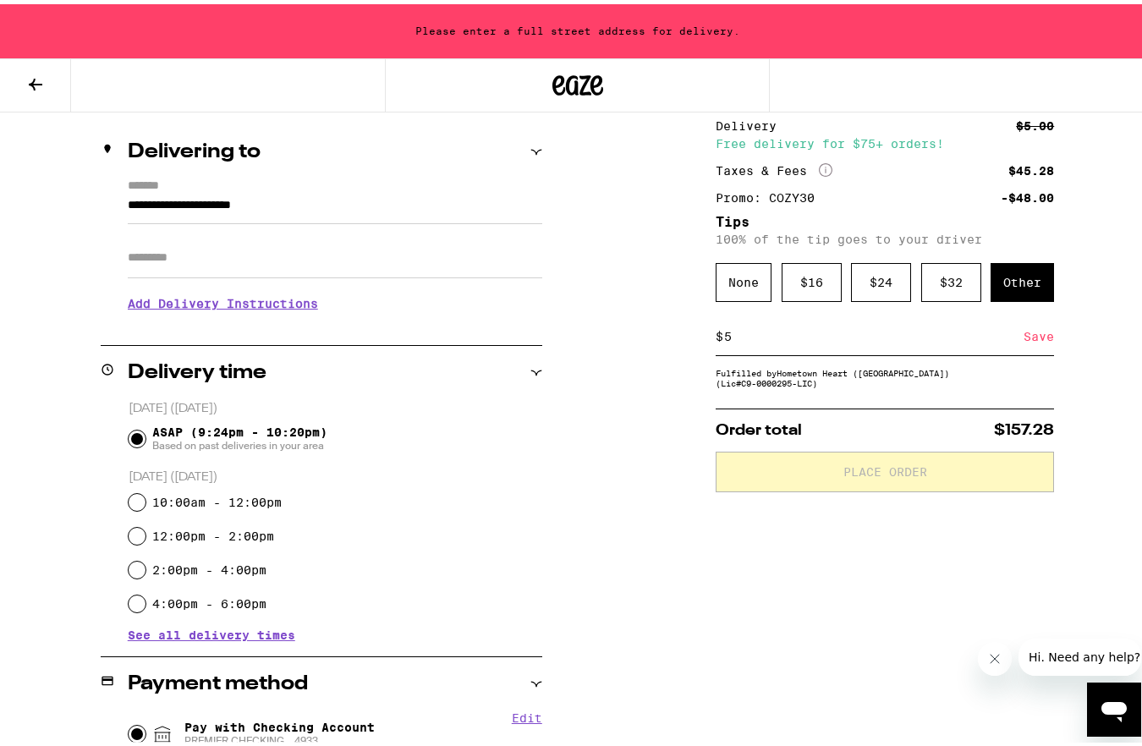
scroll to position [184, 0]
type input "5"
click at [1024, 341] on div "Save" at bounding box center [1039, 333] width 30 height 37
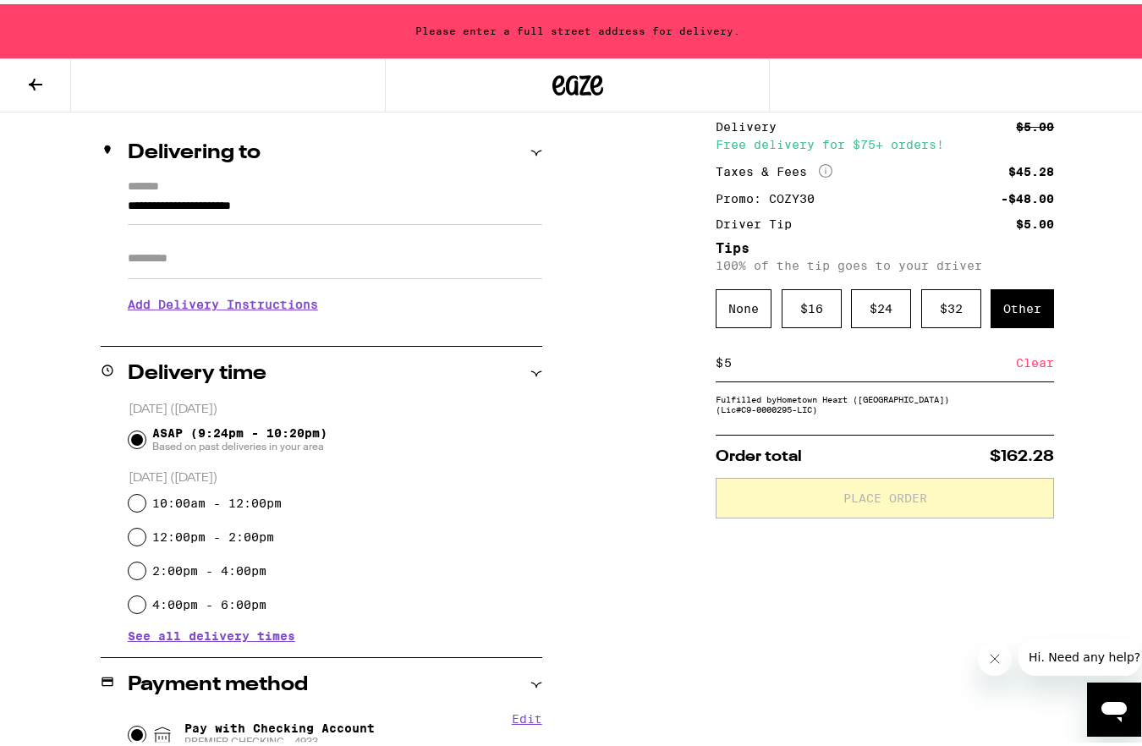
click at [216, 267] on input "Apt/Suite" at bounding box center [335, 254] width 414 height 41
type input "*"
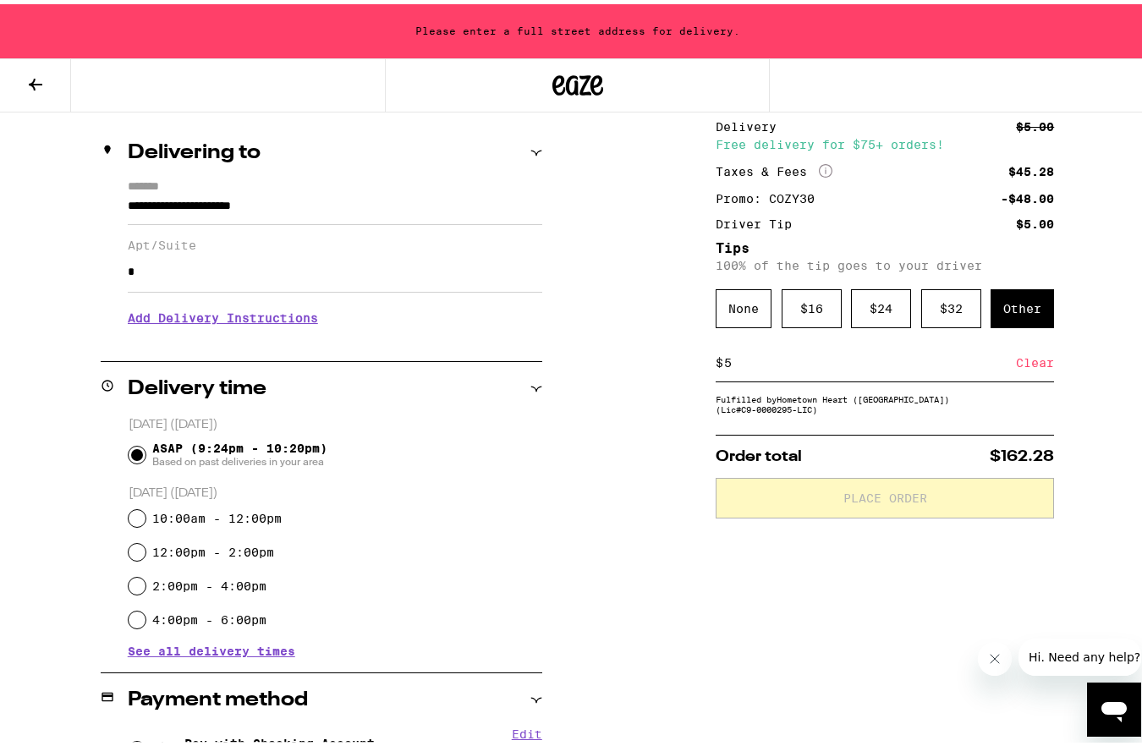
click at [672, 445] on div "**********" at bounding box center [577, 677] width 1155 height 1207
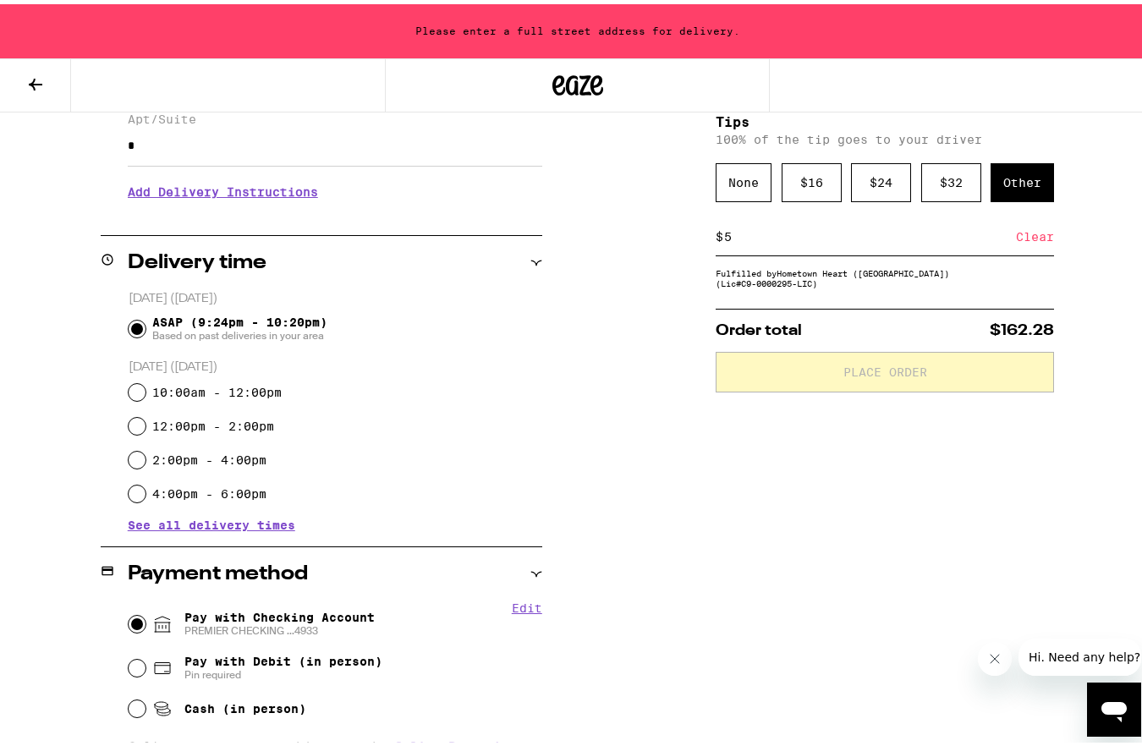
scroll to position [305, 0]
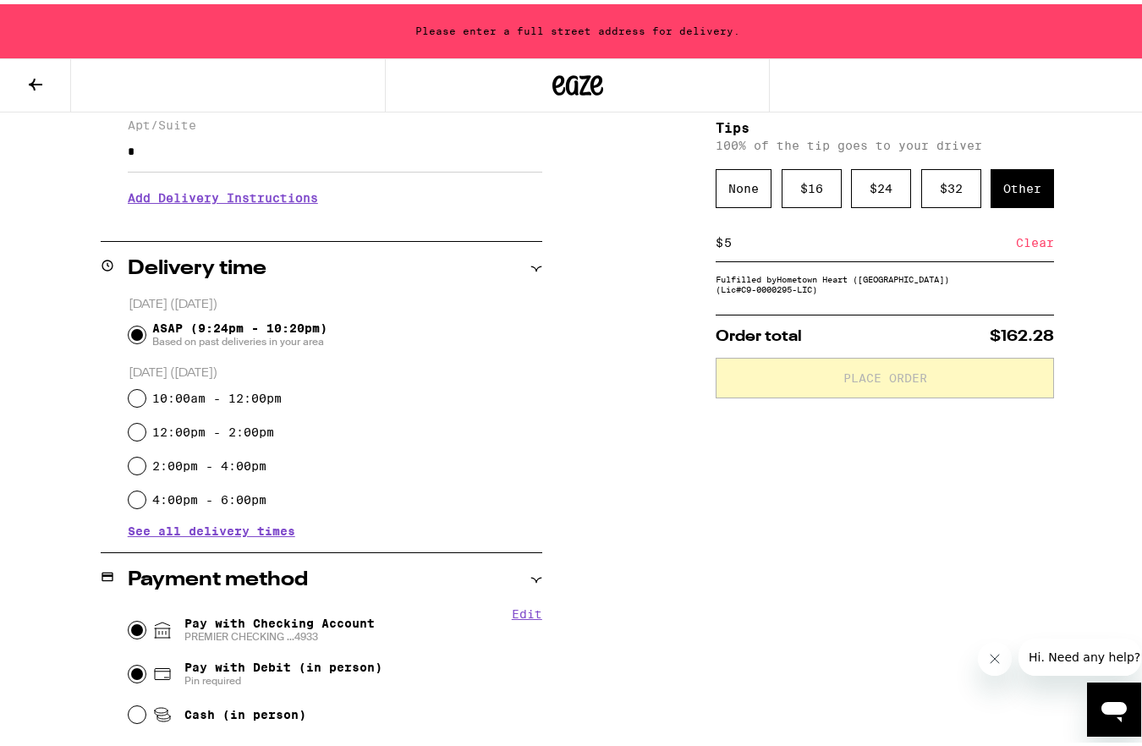
click at [134, 677] on input "Pay with Debit (in person) Pin required" at bounding box center [137, 669] width 17 height 17
radio input "true"
click at [134, 628] on input "Pay with Checking Account PREMIER CHECKING ...4933" at bounding box center [137, 626] width 17 height 17
radio input "true"
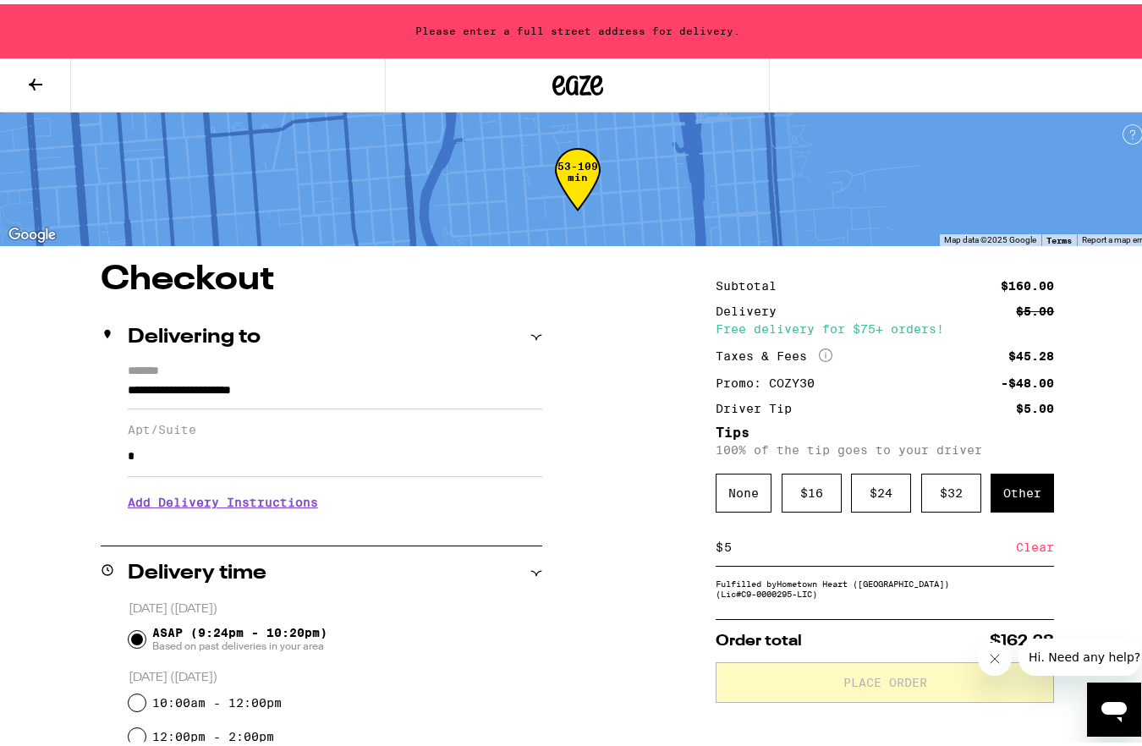
scroll to position [26, 0]
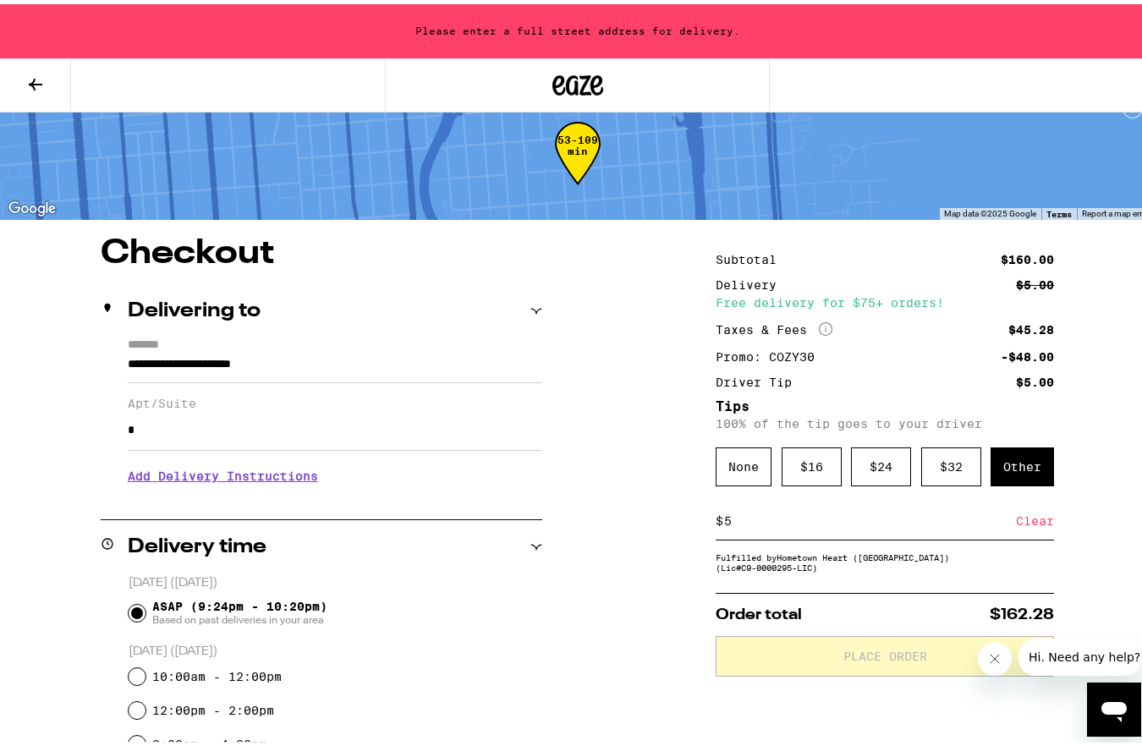
click at [335, 444] on input "*" at bounding box center [335, 426] width 414 height 41
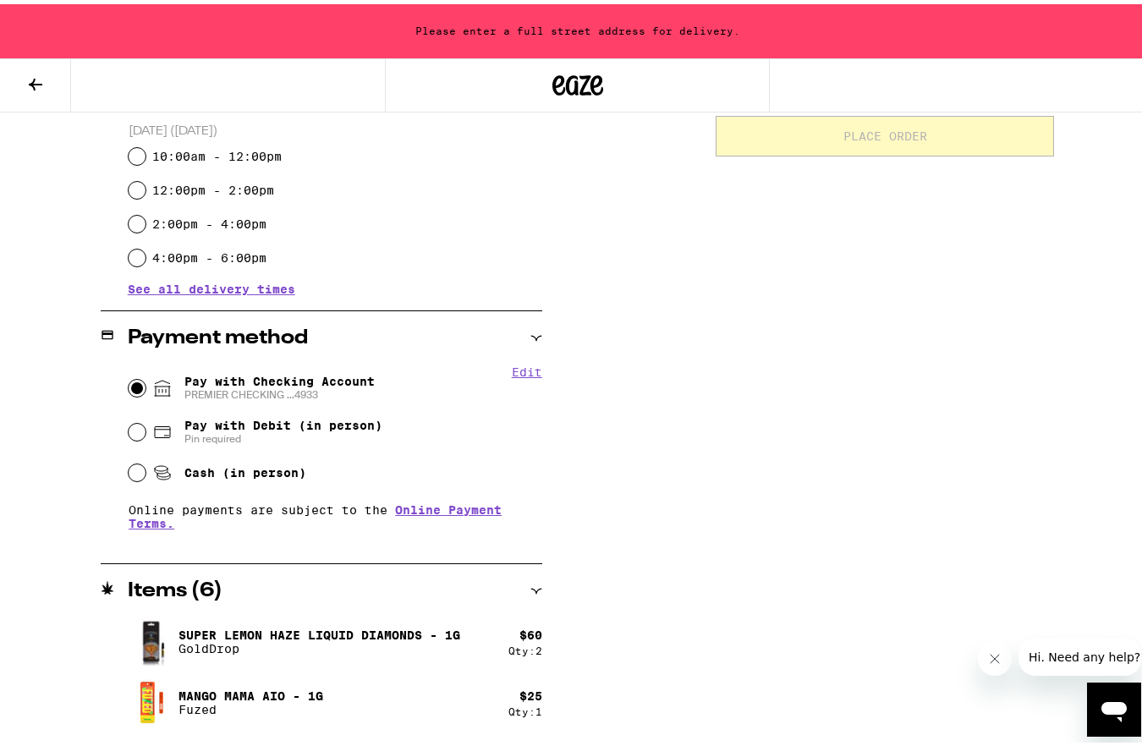
scroll to position [720, 0]
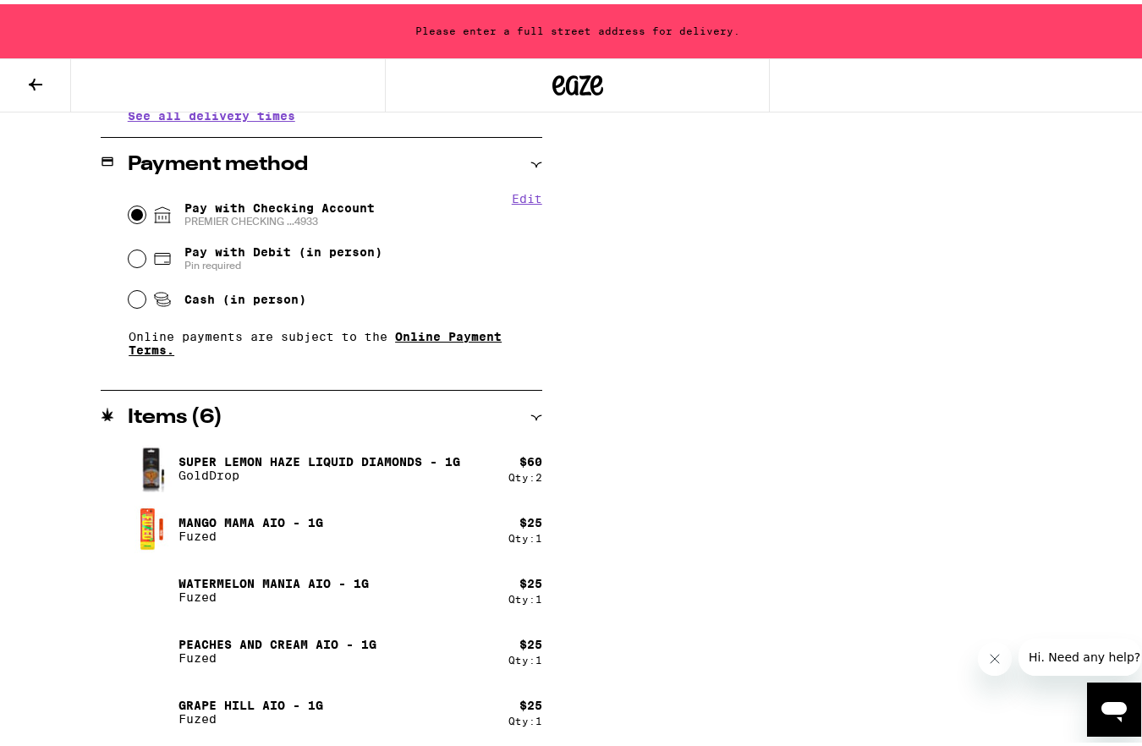
click at [399, 344] on link "Online Payment Terms." at bounding box center [315, 339] width 373 height 27
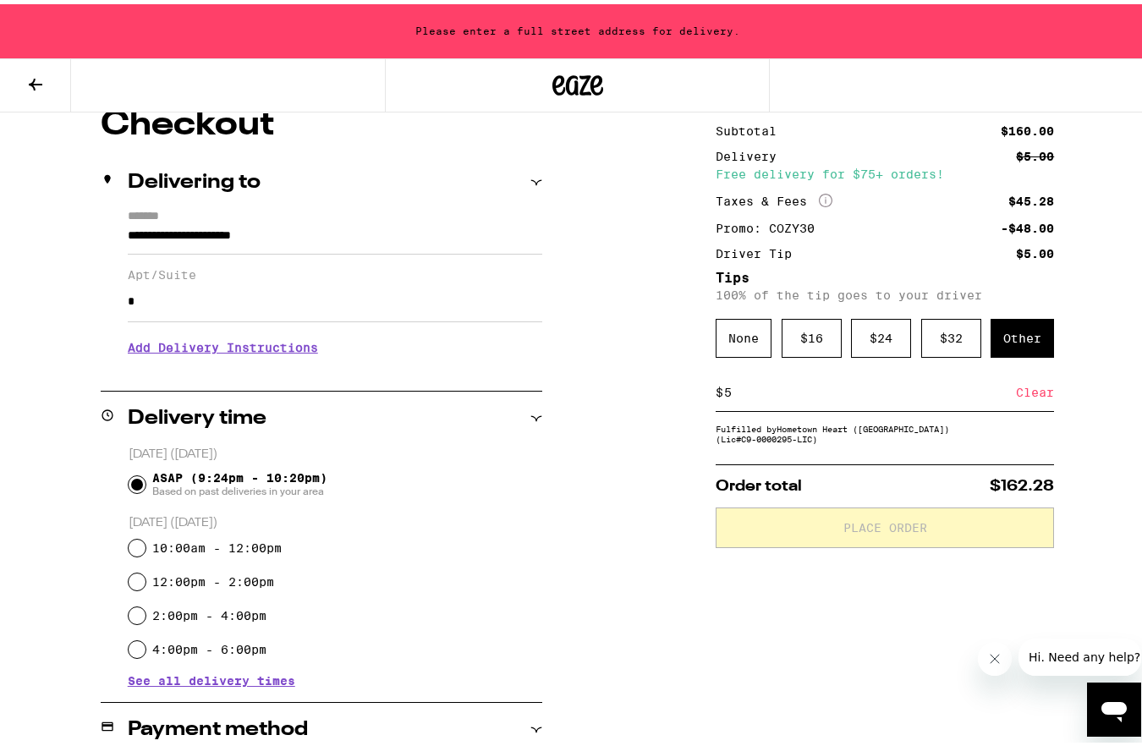
scroll to position [157, 0]
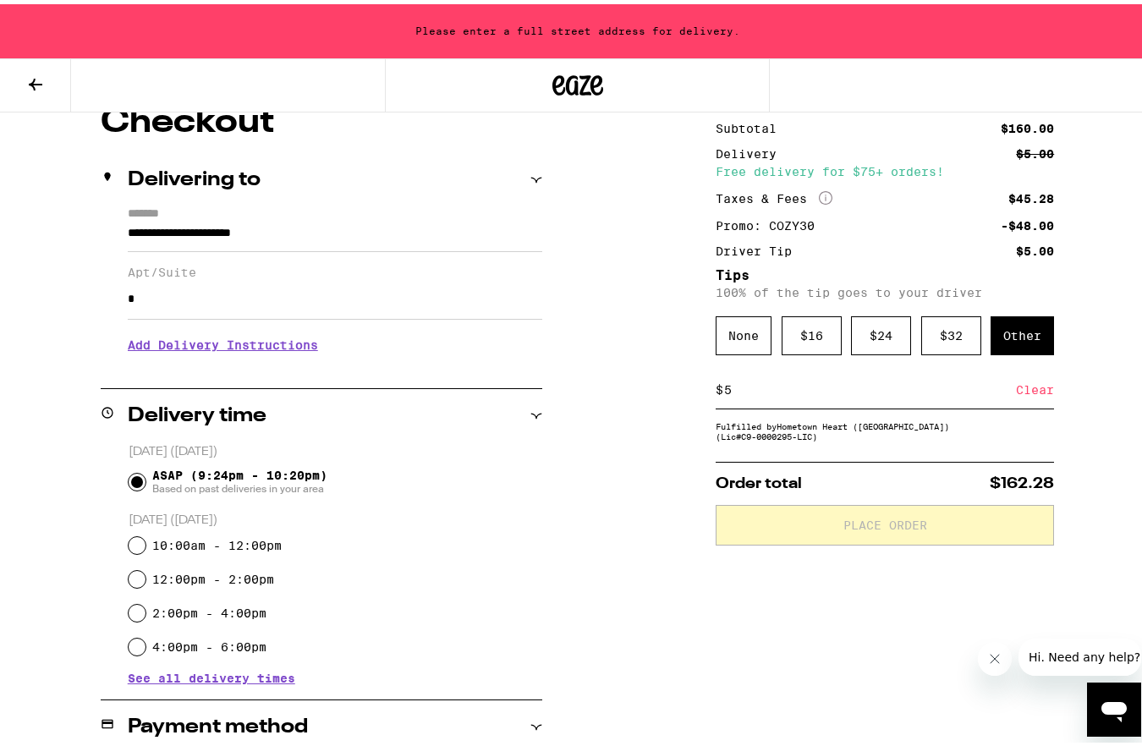
click at [327, 309] on input "*" at bounding box center [335, 295] width 414 height 41
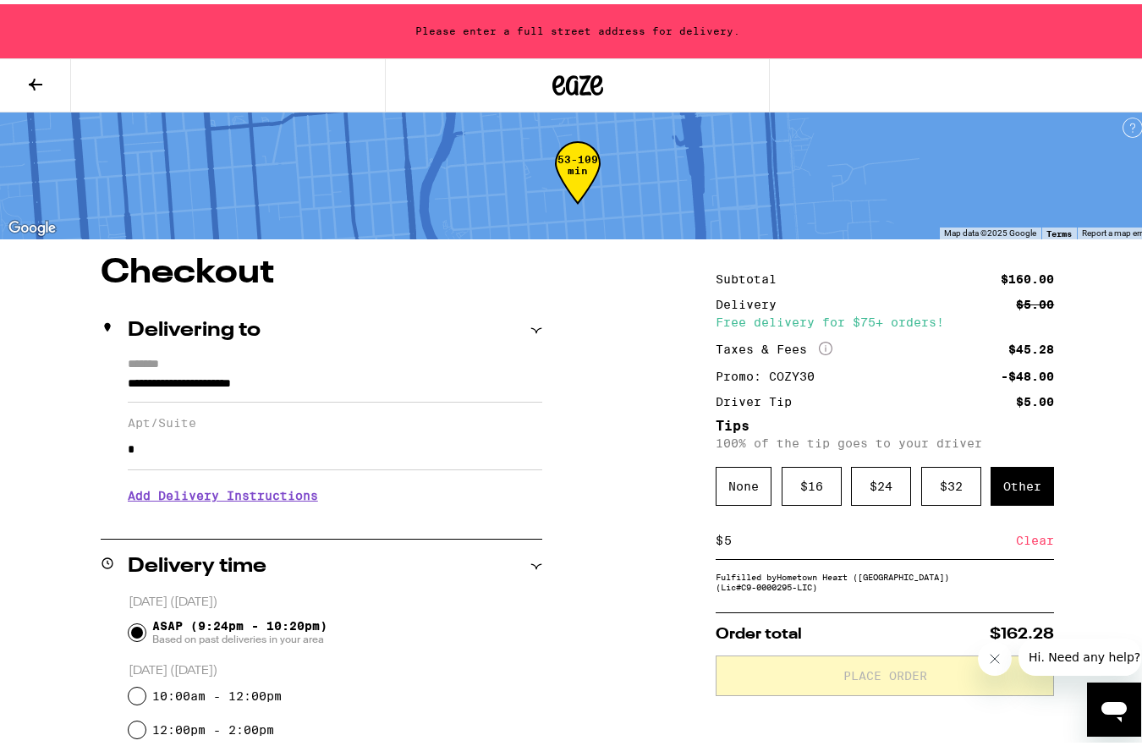
scroll to position [9, 0]
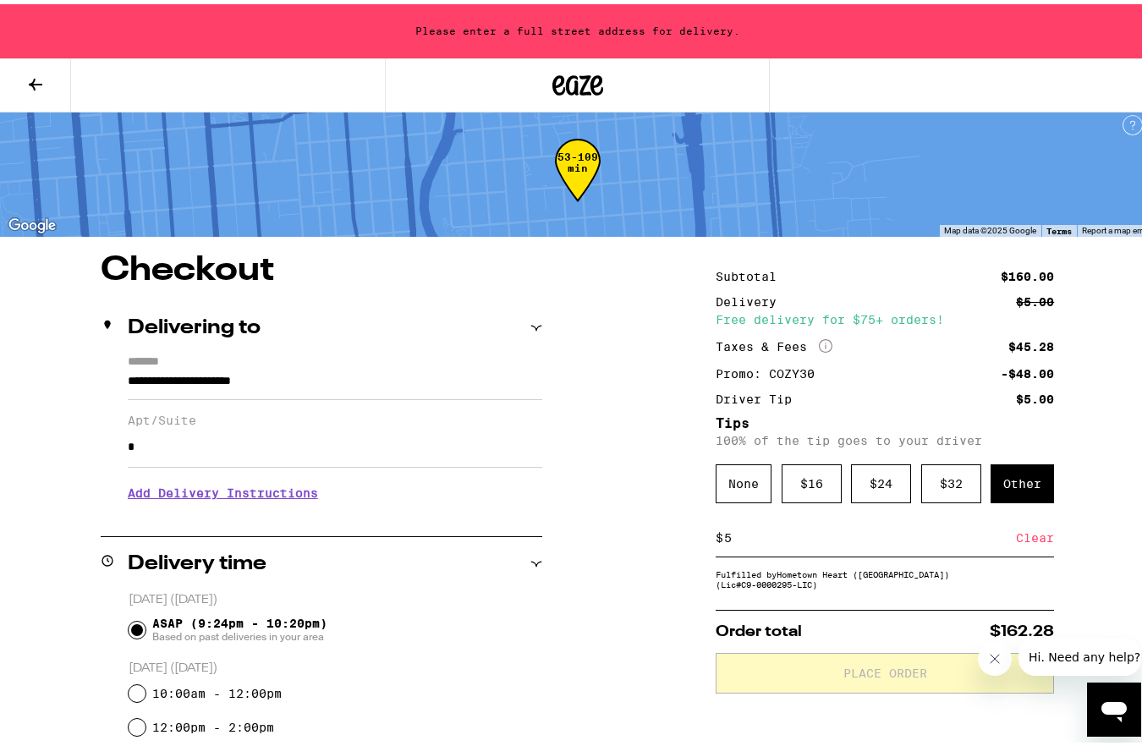
click at [301, 388] on input "**********" at bounding box center [335, 381] width 414 height 29
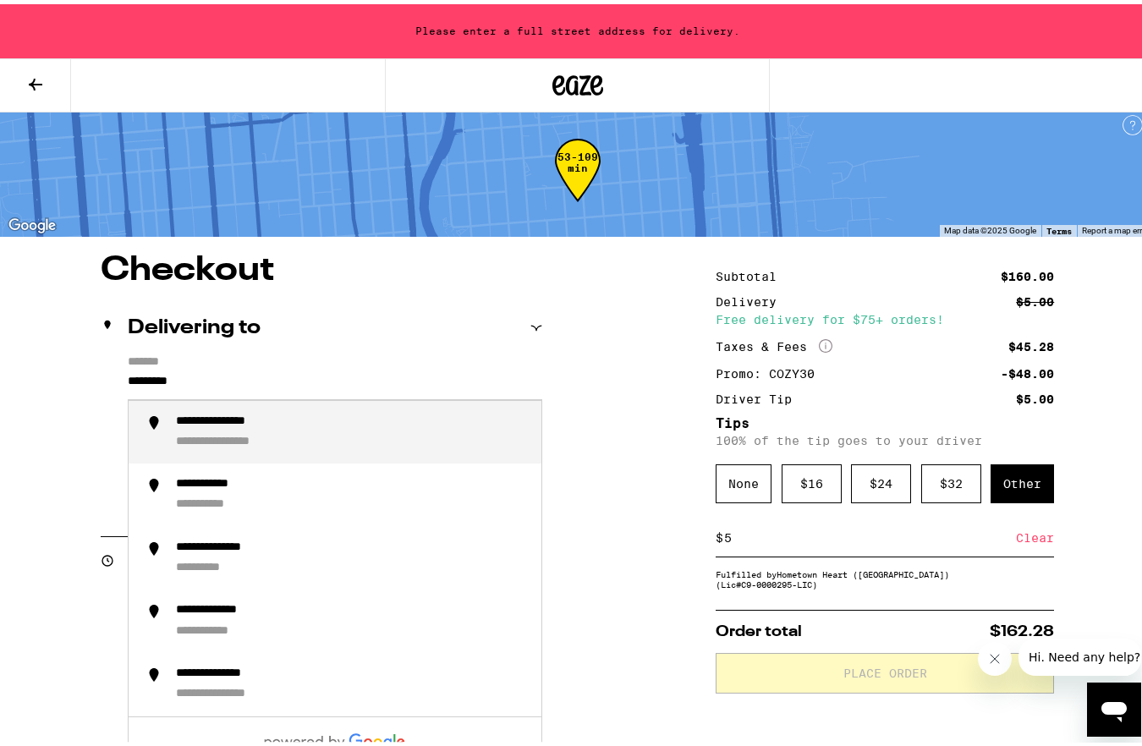
click at [297, 426] on div "**********" at bounding box center [352, 428] width 352 height 36
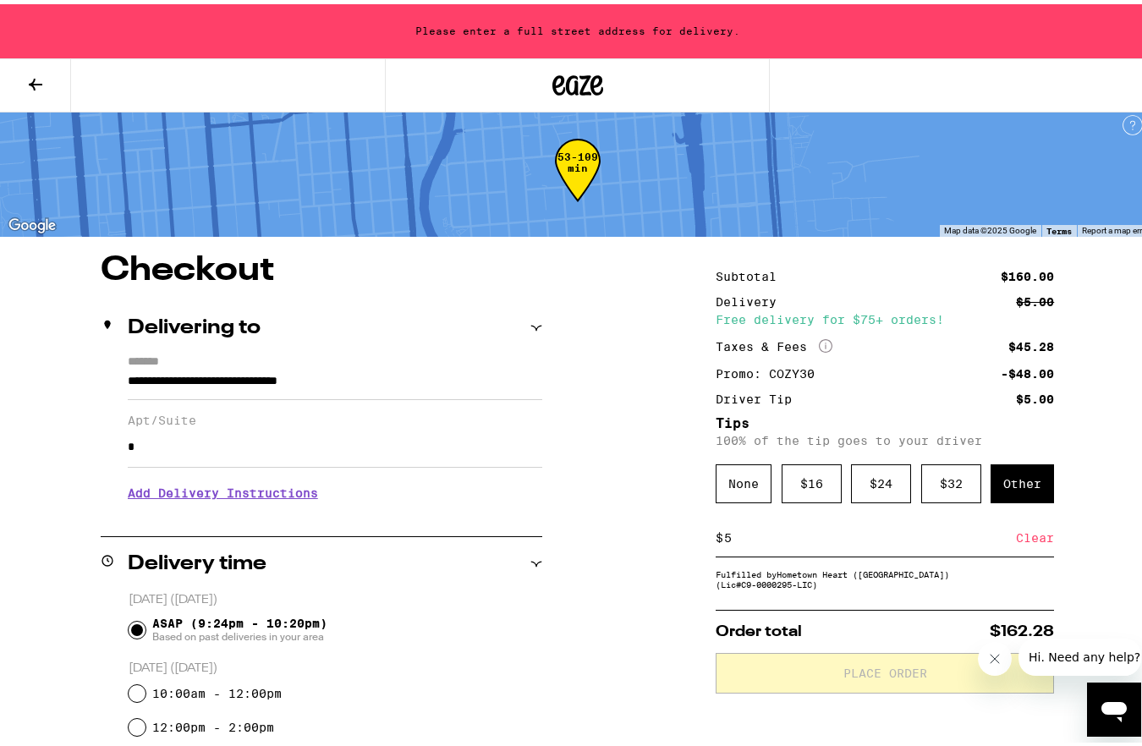
type input "**********"
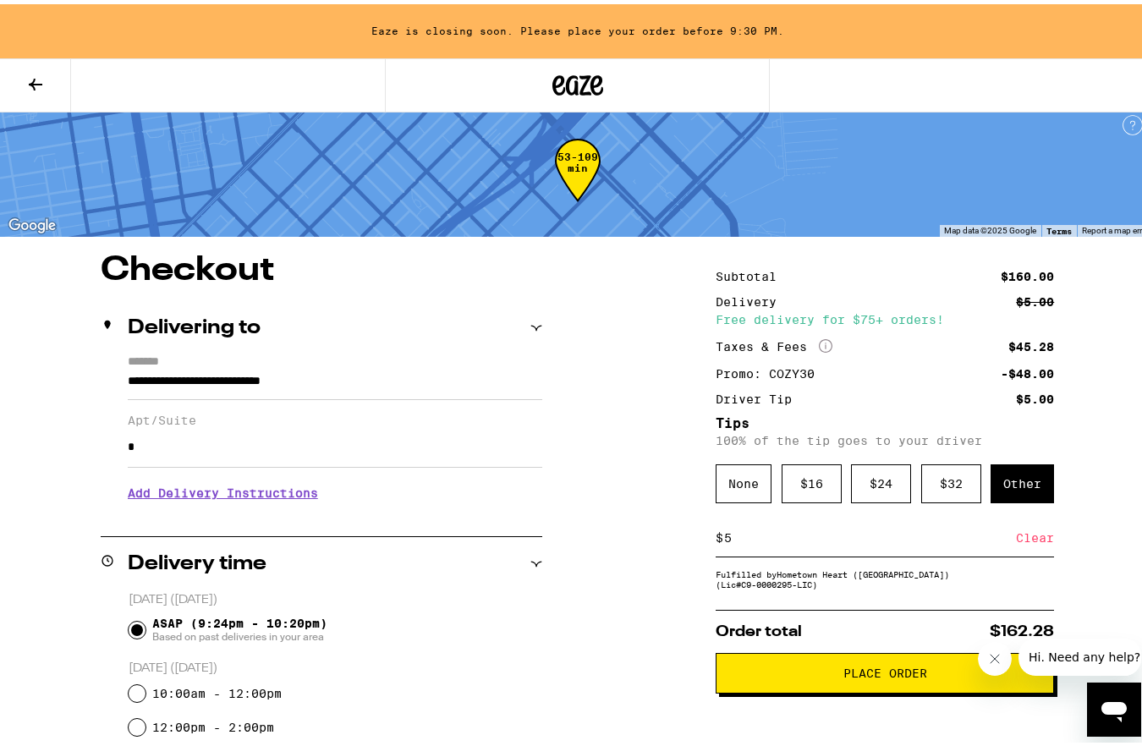
click at [844, 675] on span "Place Order" at bounding box center [885, 669] width 84 height 12
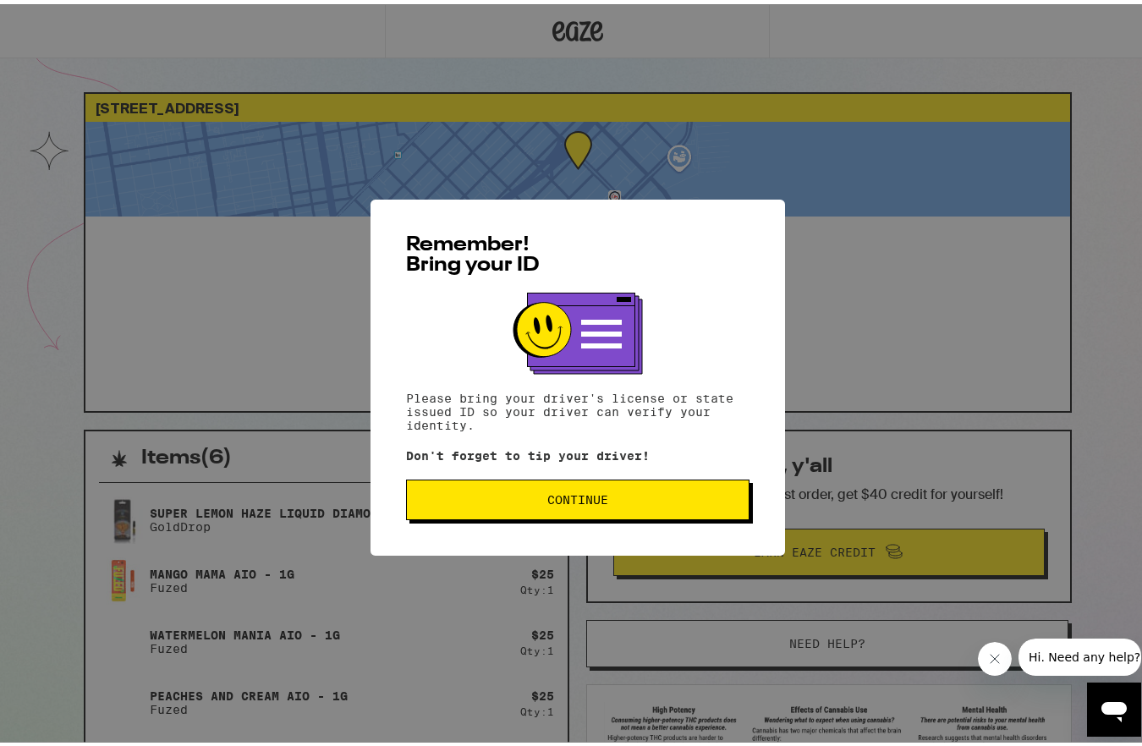
click at [670, 509] on button "Continue" at bounding box center [577, 495] width 343 height 41
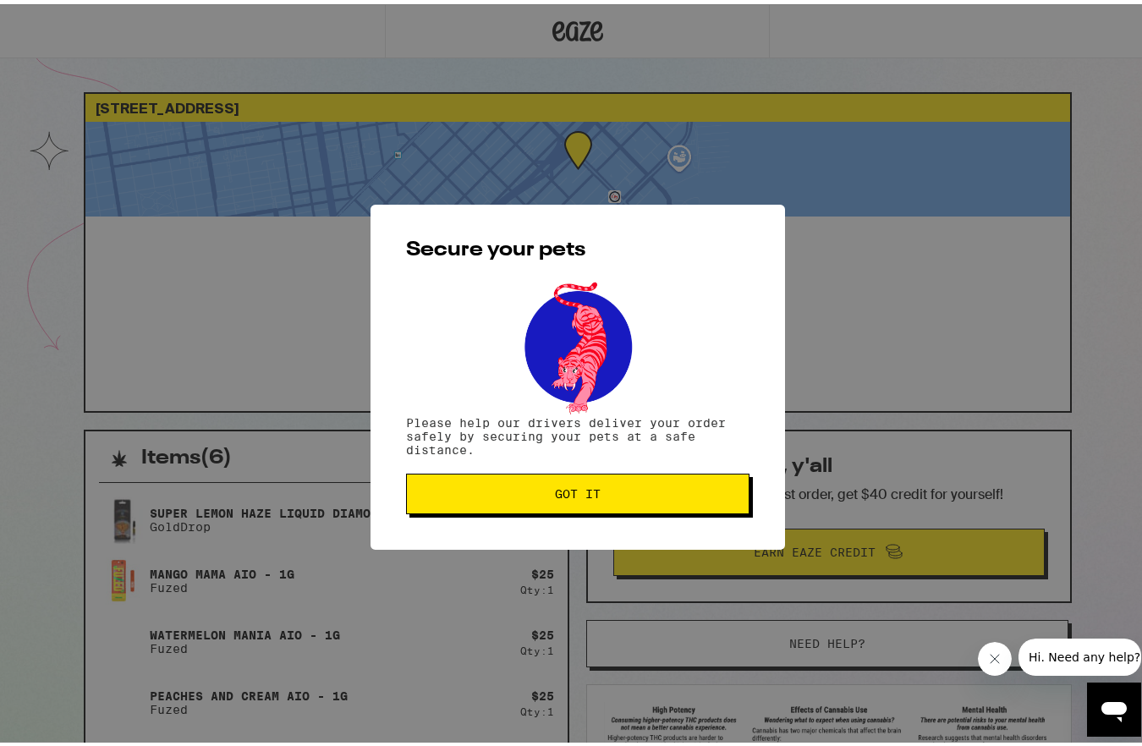
click at [645, 507] on button "Got it" at bounding box center [577, 489] width 343 height 41
